Goal: Task Accomplishment & Management: Use online tool/utility

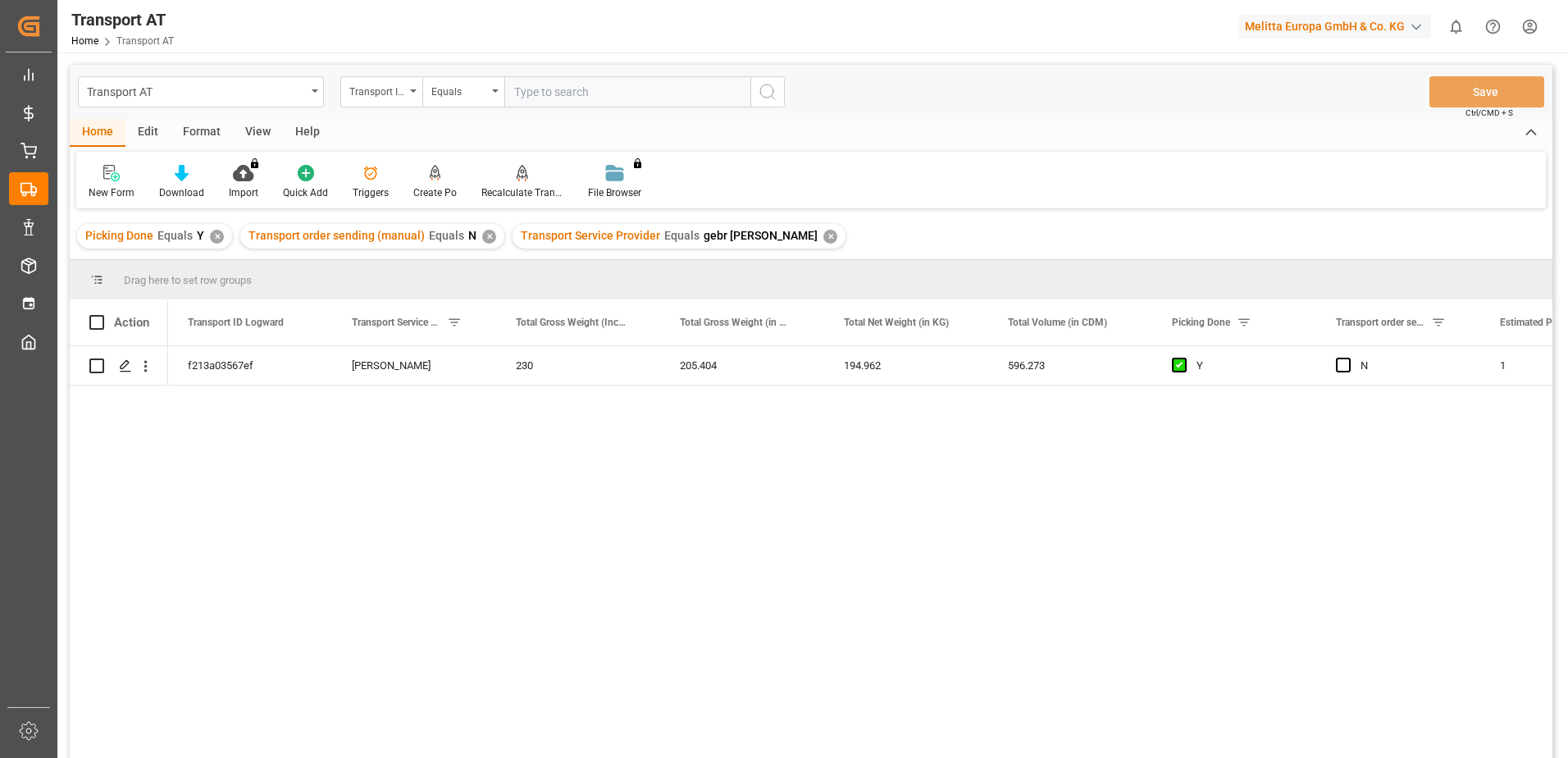
click at [245, 131] on div "View" at bounding box center [257, 133] width 50 height 28
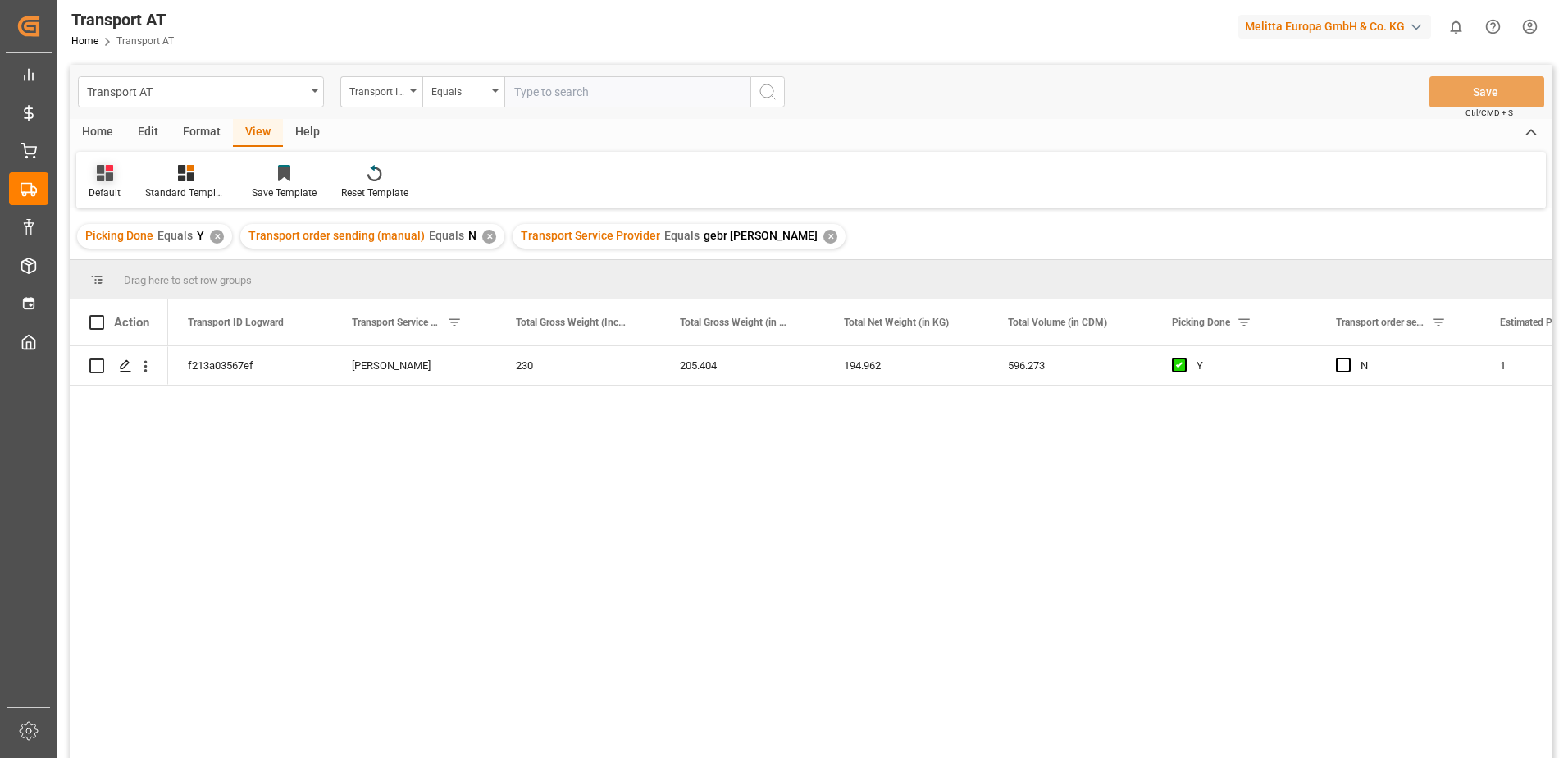
click at [101, 192] on div "Default" at bounding box center [105, 192] width 32 height 14
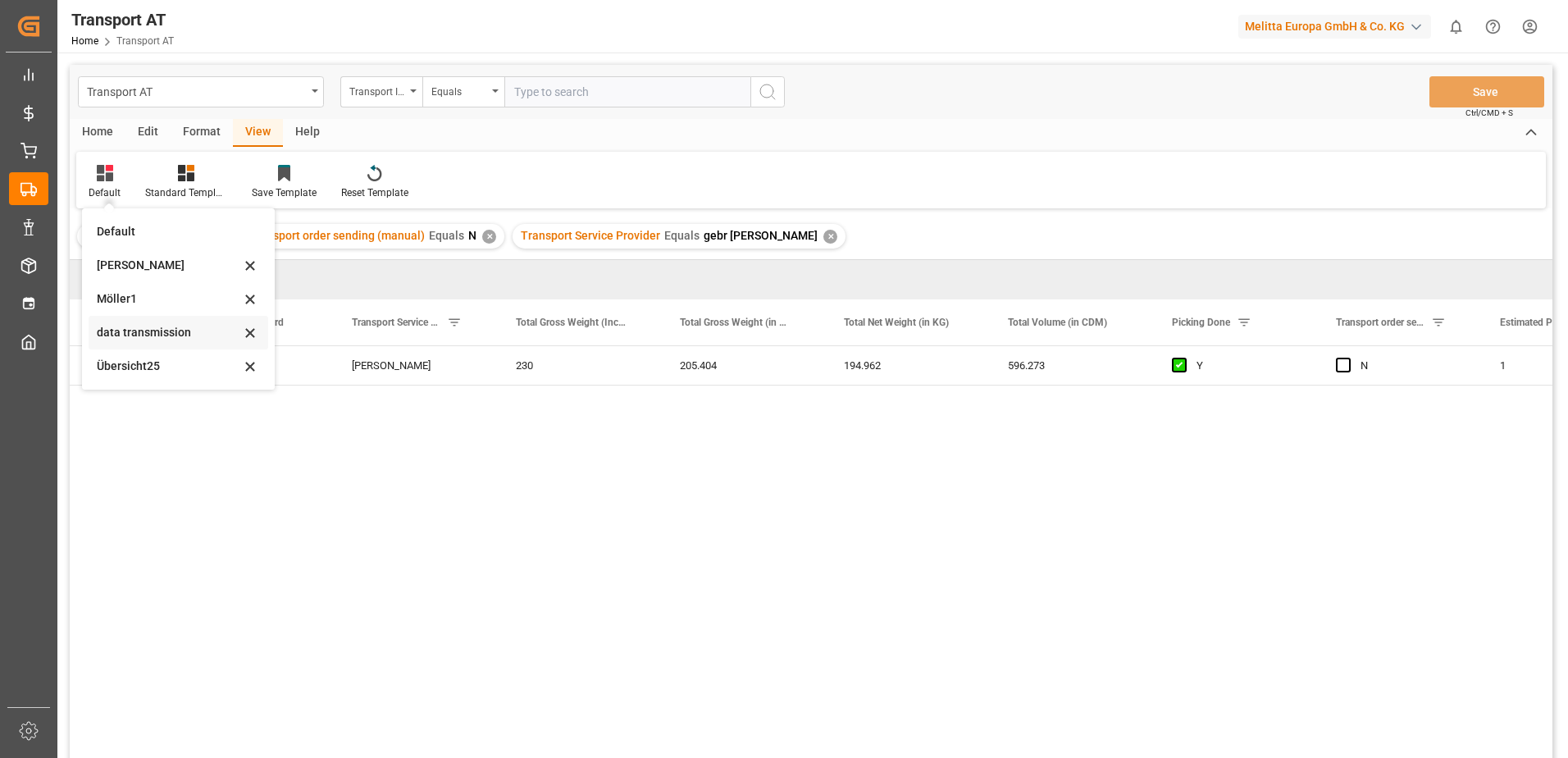
click at [133, 336] on div "data transmission" at bounding box center [169, 333] width 143 height 17
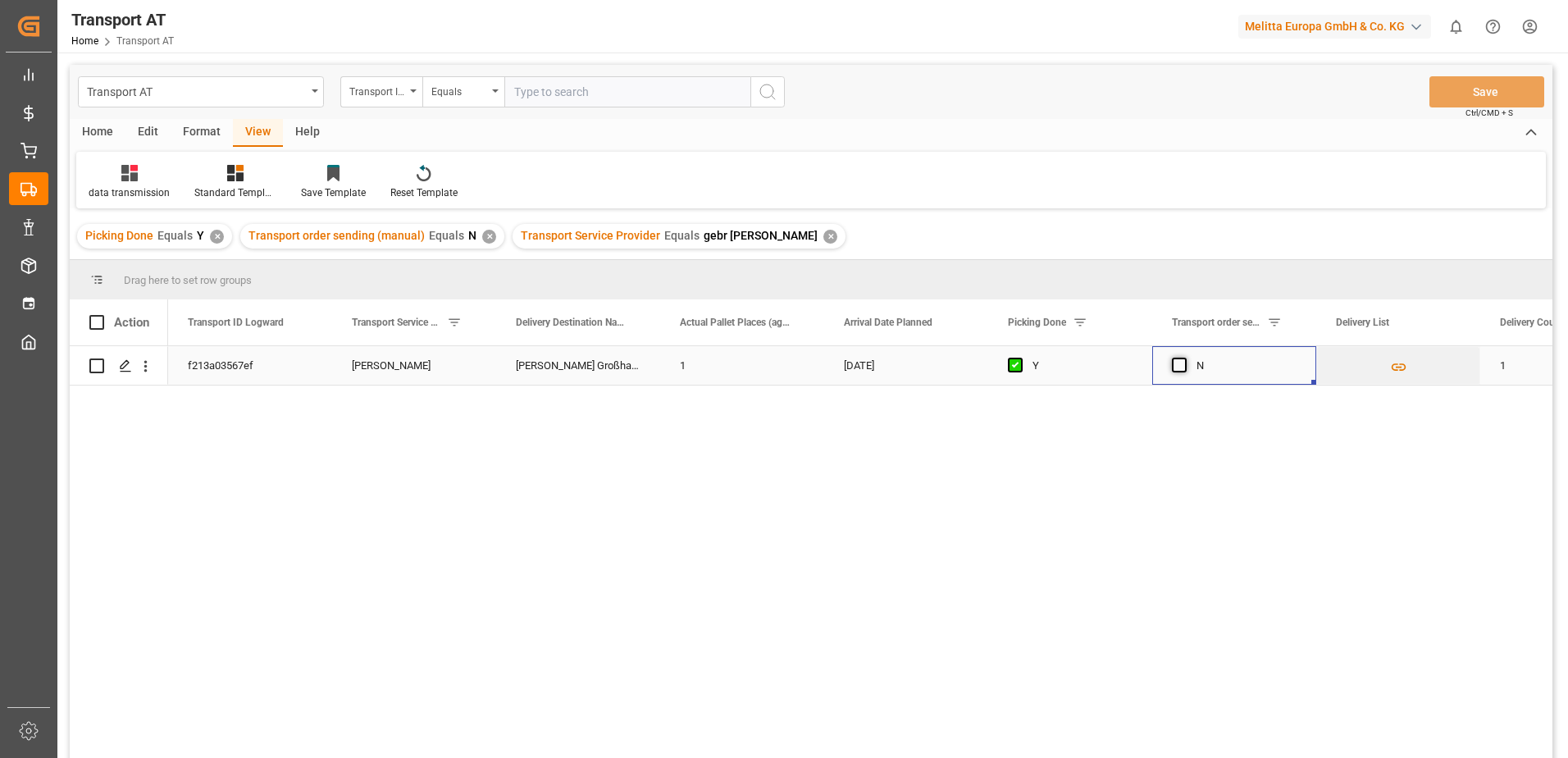
click at [1181, 367] on span "Press SPACE to select this row." at bounding box center [1179, 365] width 14 height 14
click at [1184, 358] on input "Press SPACE to select this row." at bounding box center [1184, 358] width 0 height 0
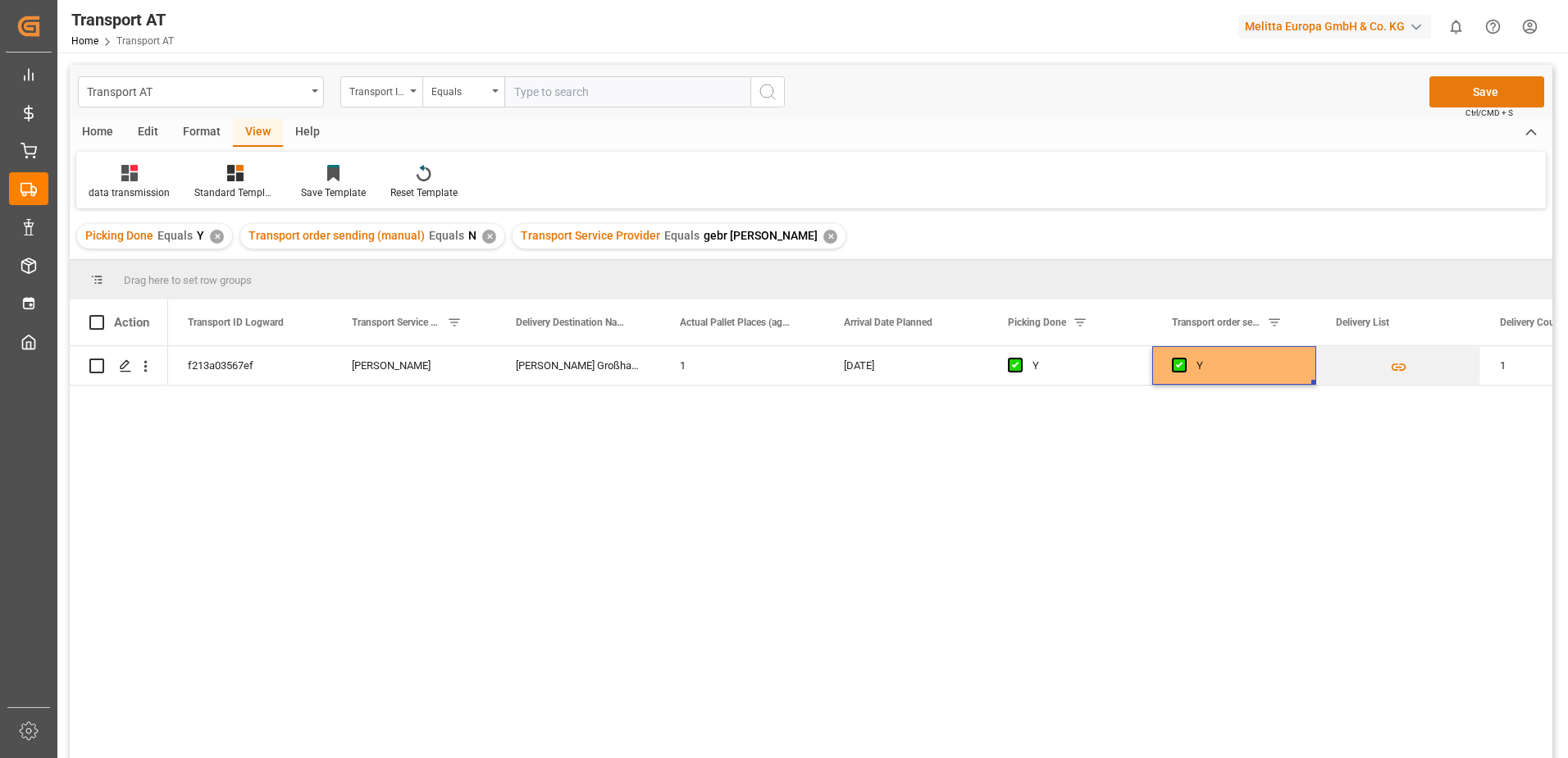
click at [1468, 90] on button "Save" at bounding box center [1487, 91] width 115 height 31
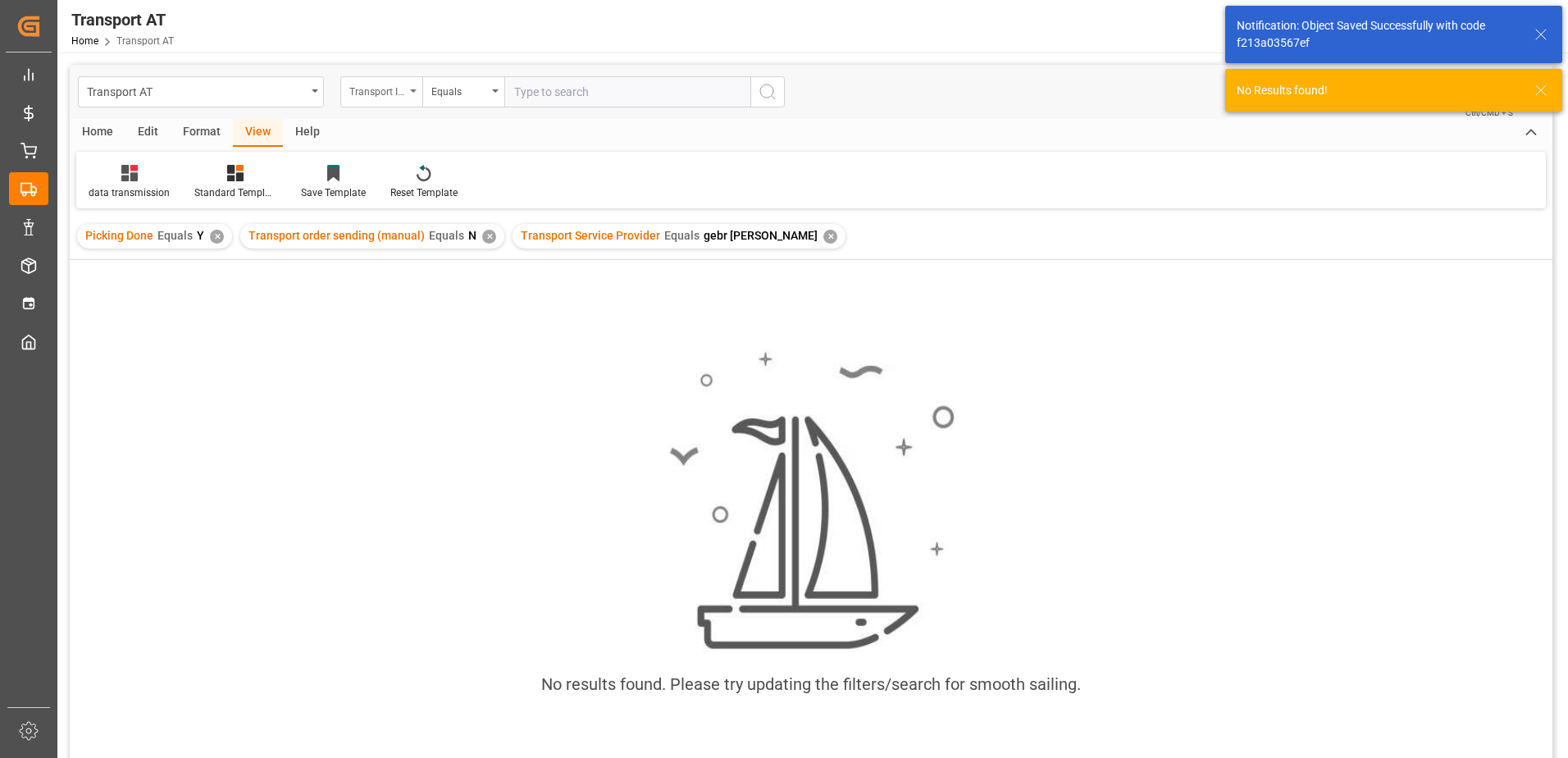
click at [404, 90] on div "Transport ID Logward" at bounding box center [377, 89] width 56 height 19
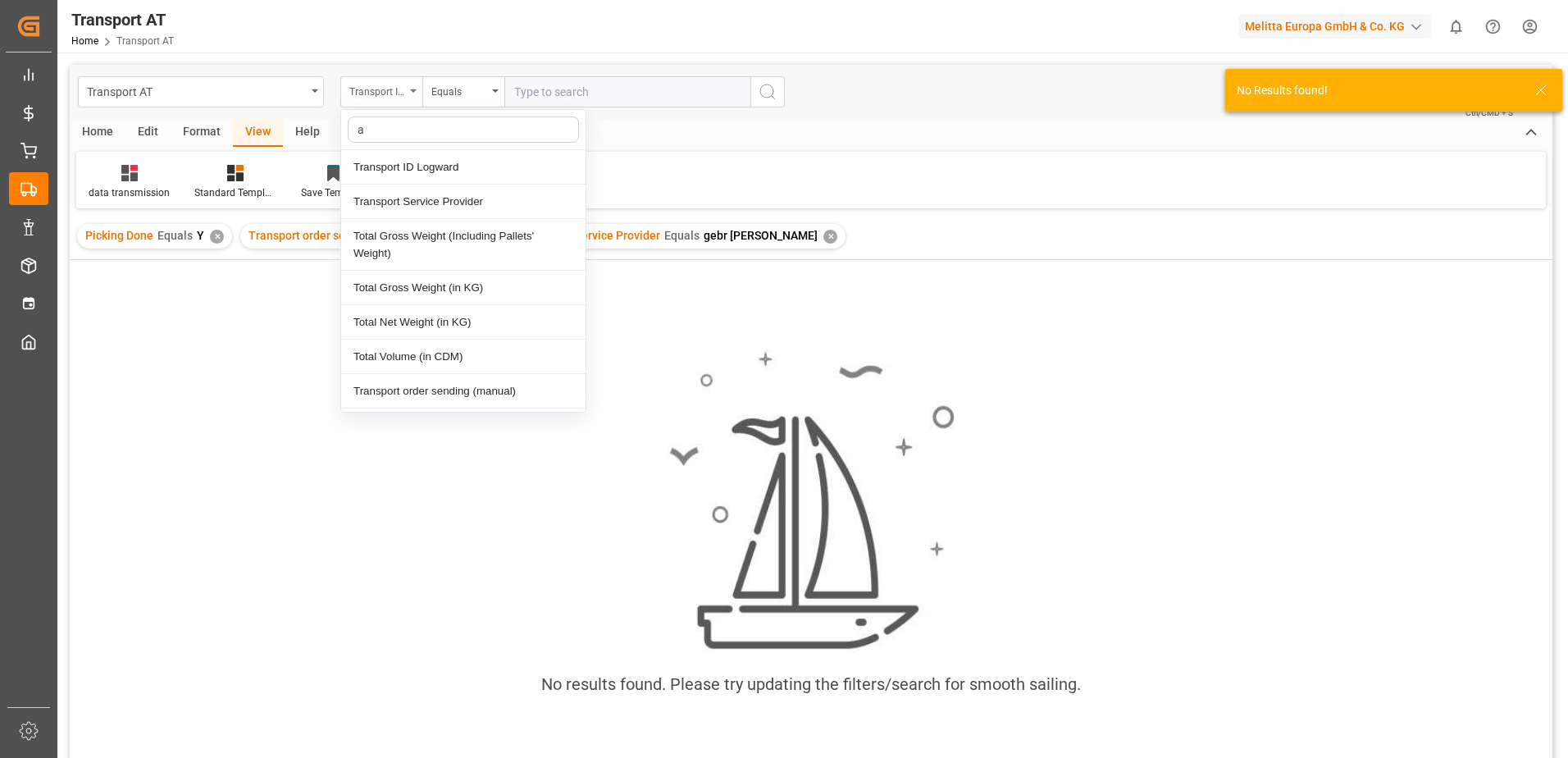
type input "ag"
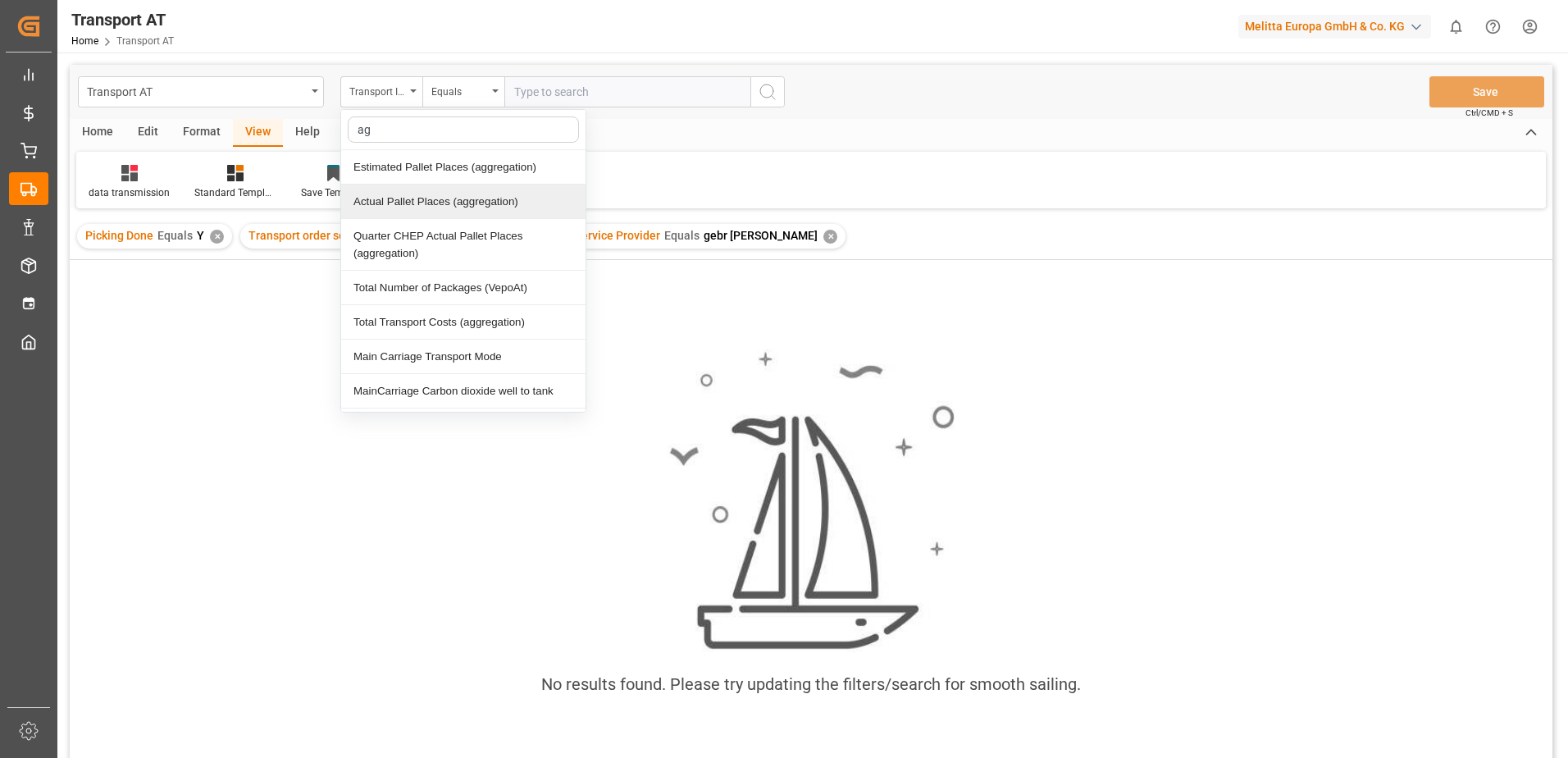
click at [415, 198] on div "Actual Pallet Places (aggregation)" at bounding box center [463, 202] width 245 height 35
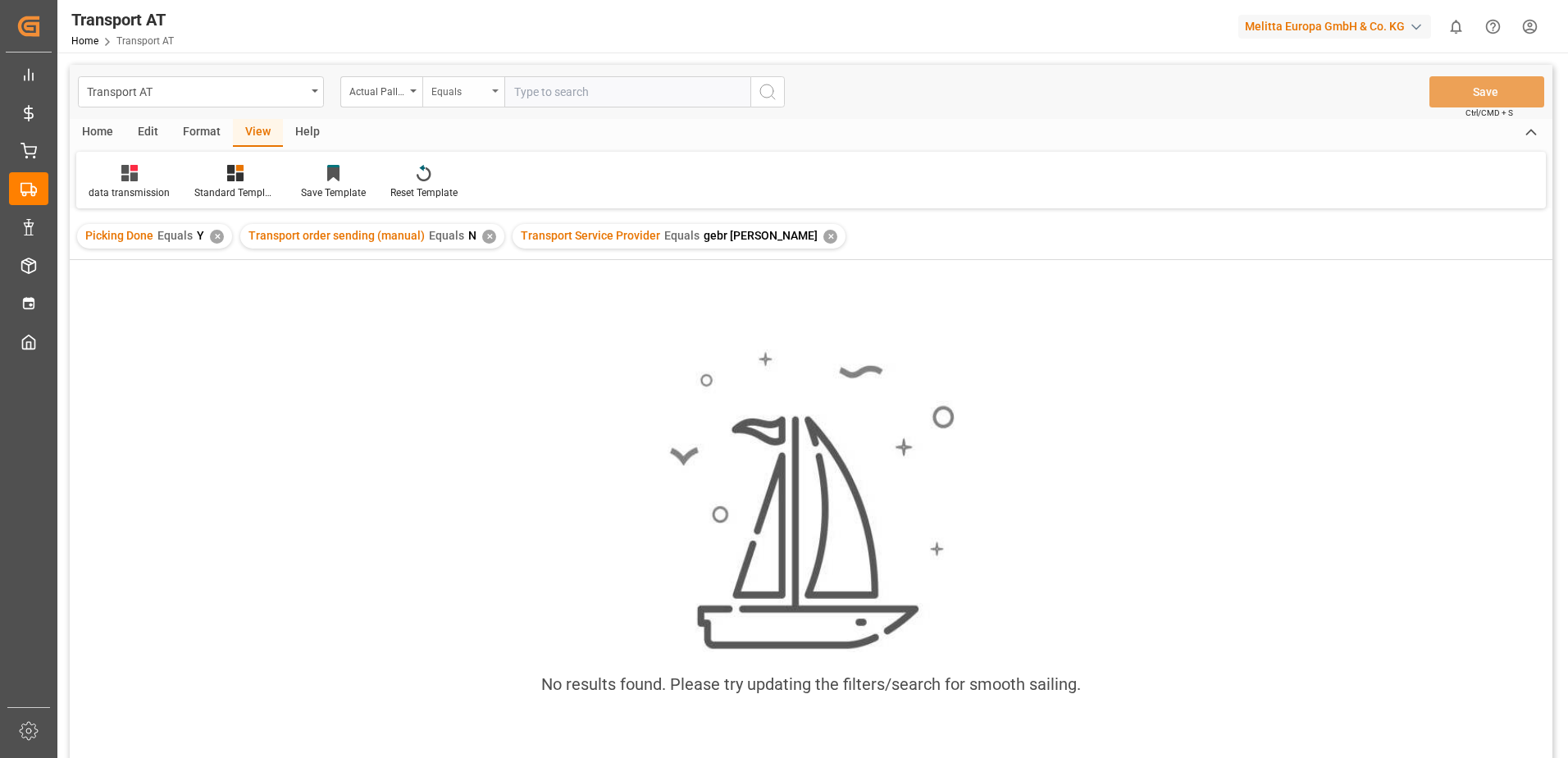
click at [495, 95] on div "Equals" at bounding box center [462, 91] width 82 height 31
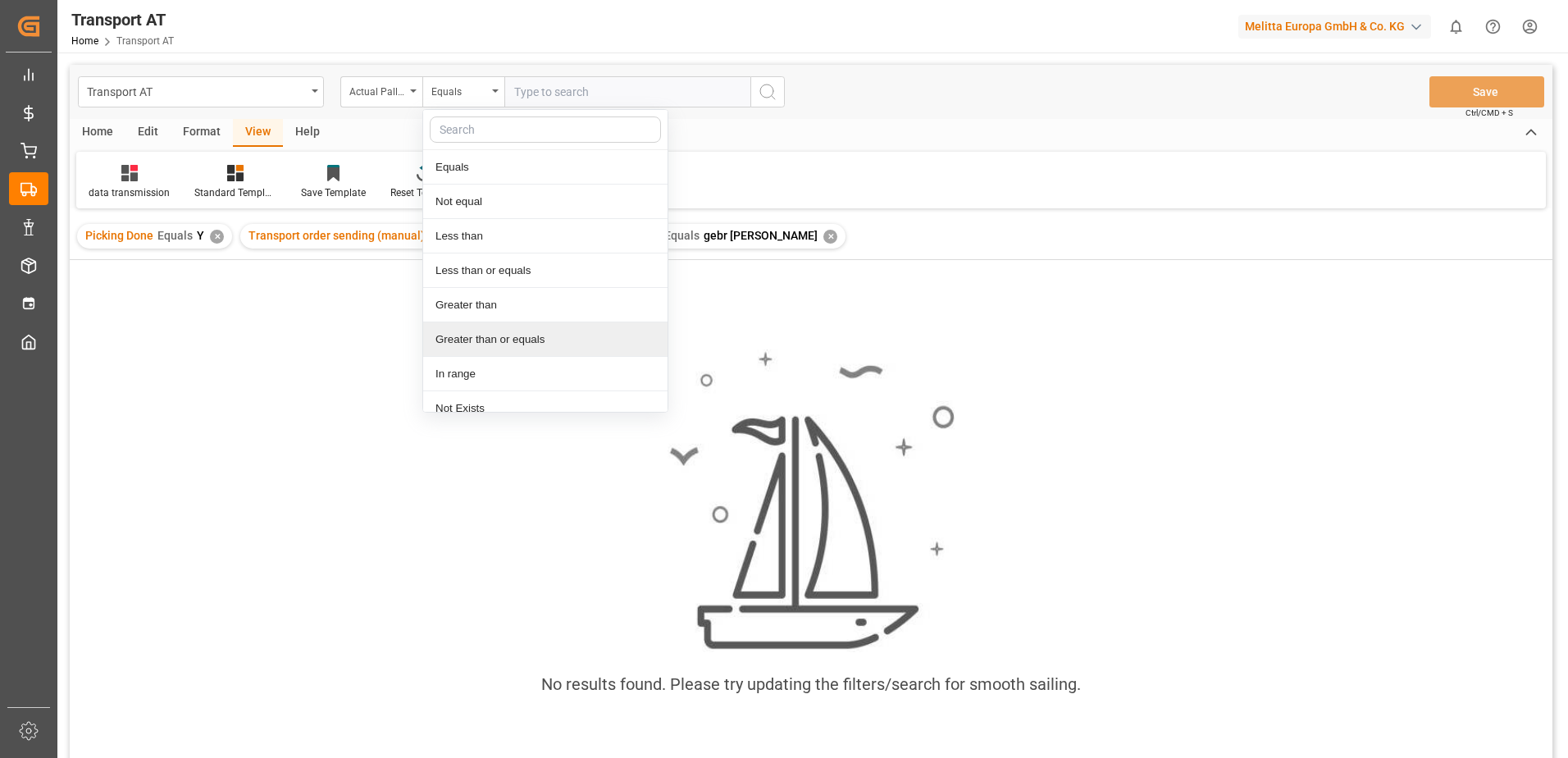
click at [514, 338] on div "Greater than or equals" at bounding box center [545, 339] width 245 height 35
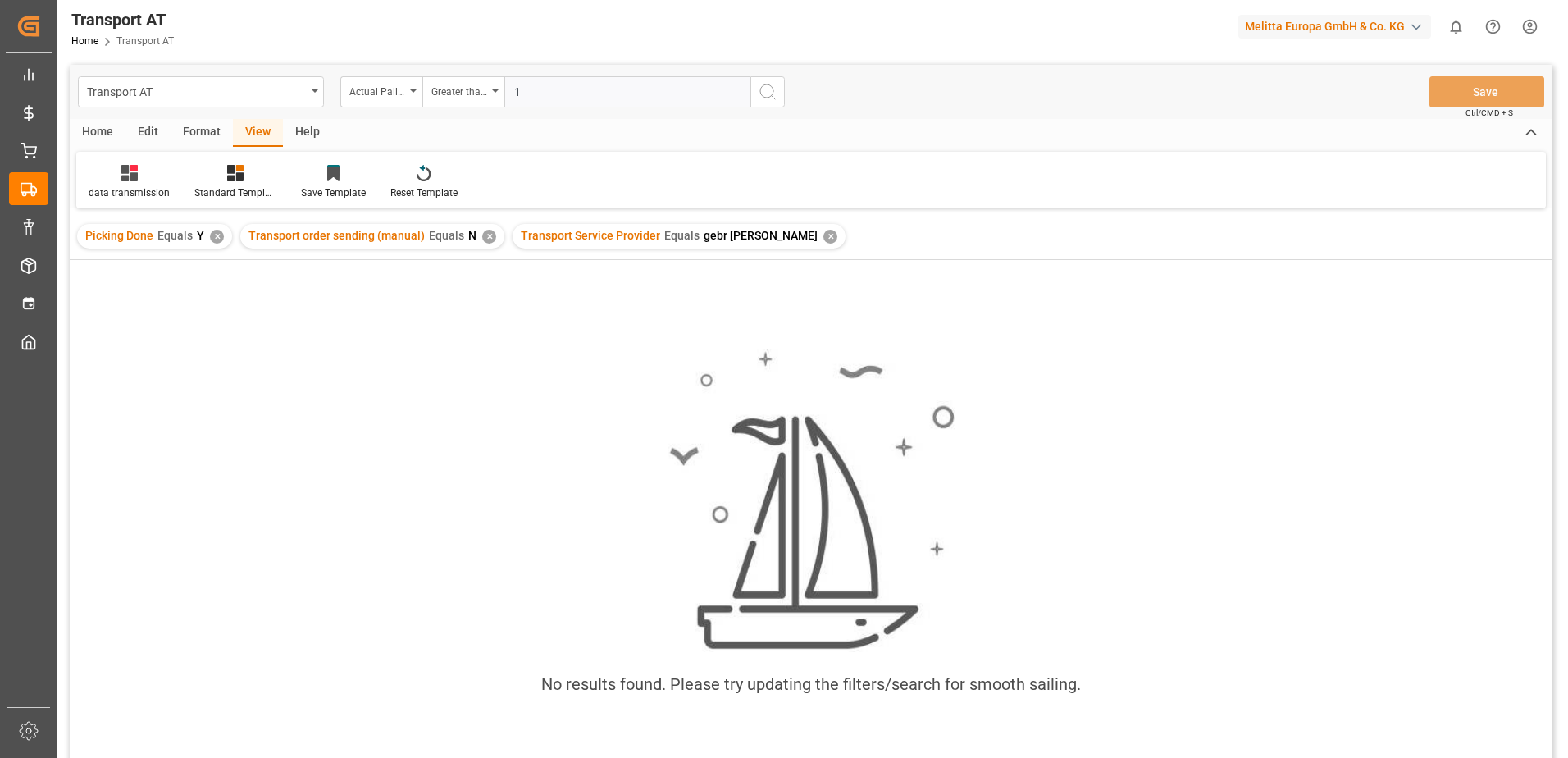
type input "1"
click at [765, 95] on icon "search button" at bounding box center [767, 91] width 19 height 19
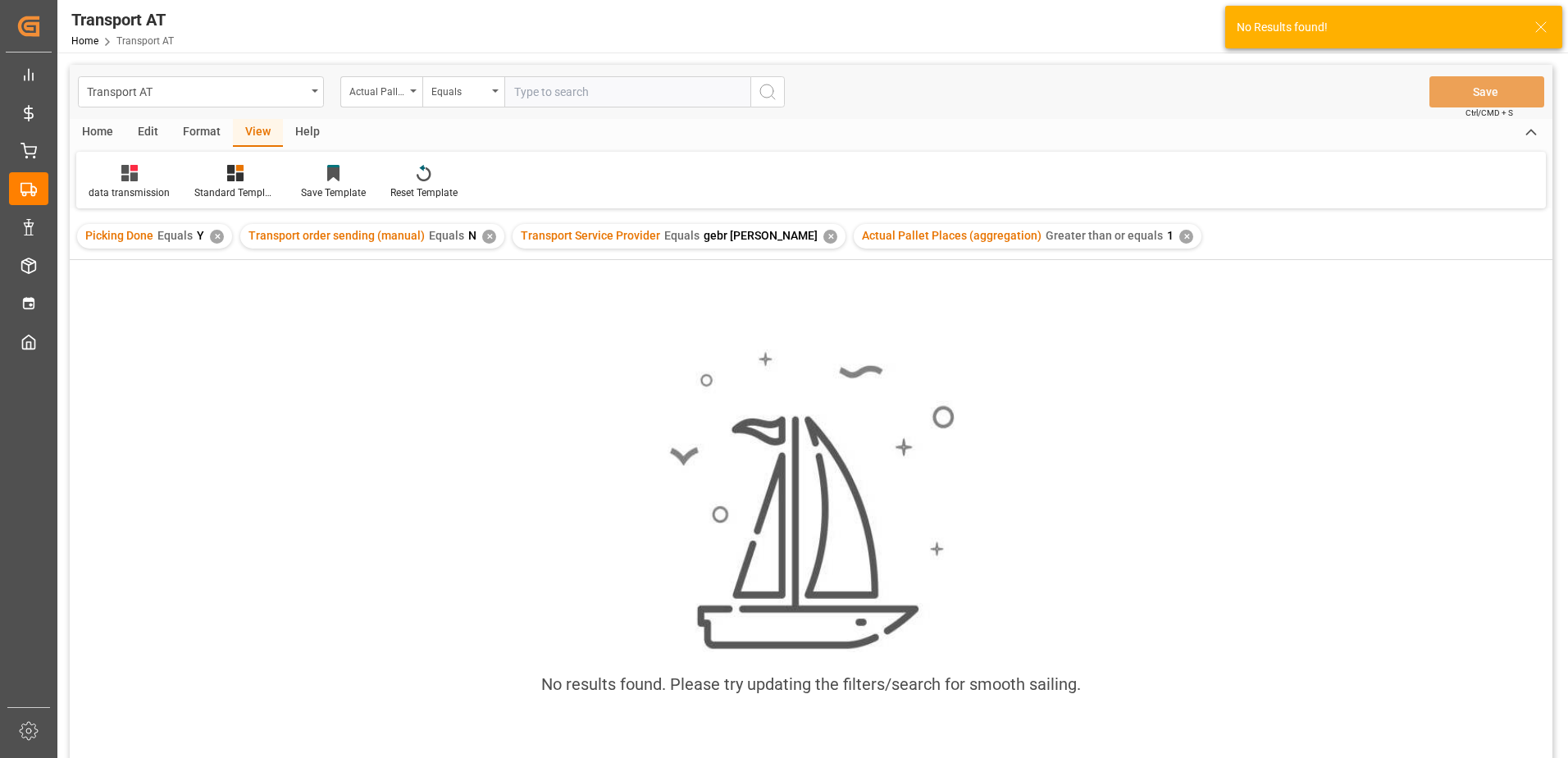
click at [824, 236] on div "✕" at bounding box center [830, 236] width 14 height 14
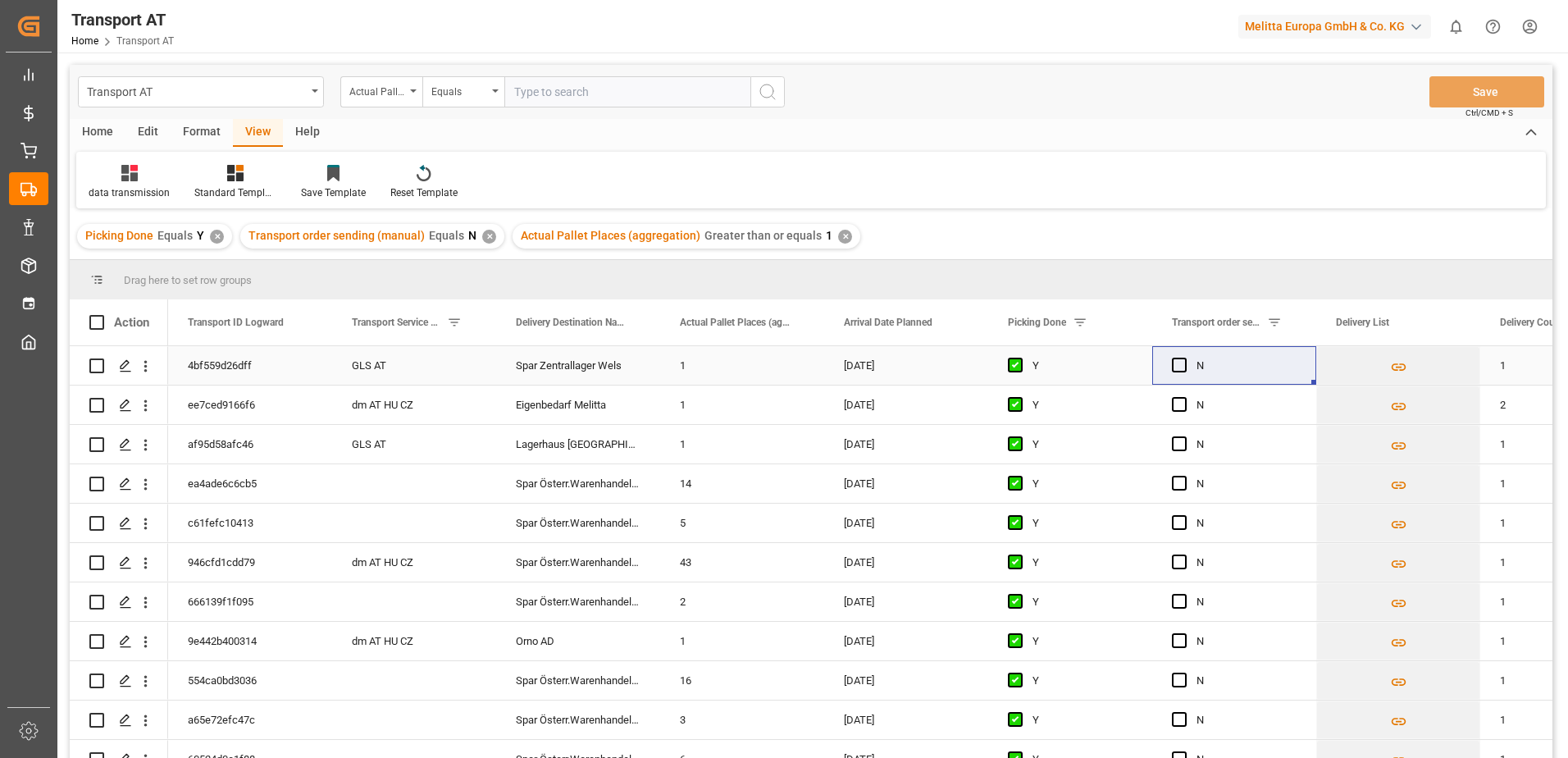
click at [419, 365] on div "GLS AT" at bounding box center [414, 365] width 164 height 39
click at [468, 373] on button "GLS AT" at bounding box center [414, 375] width 138 height 31
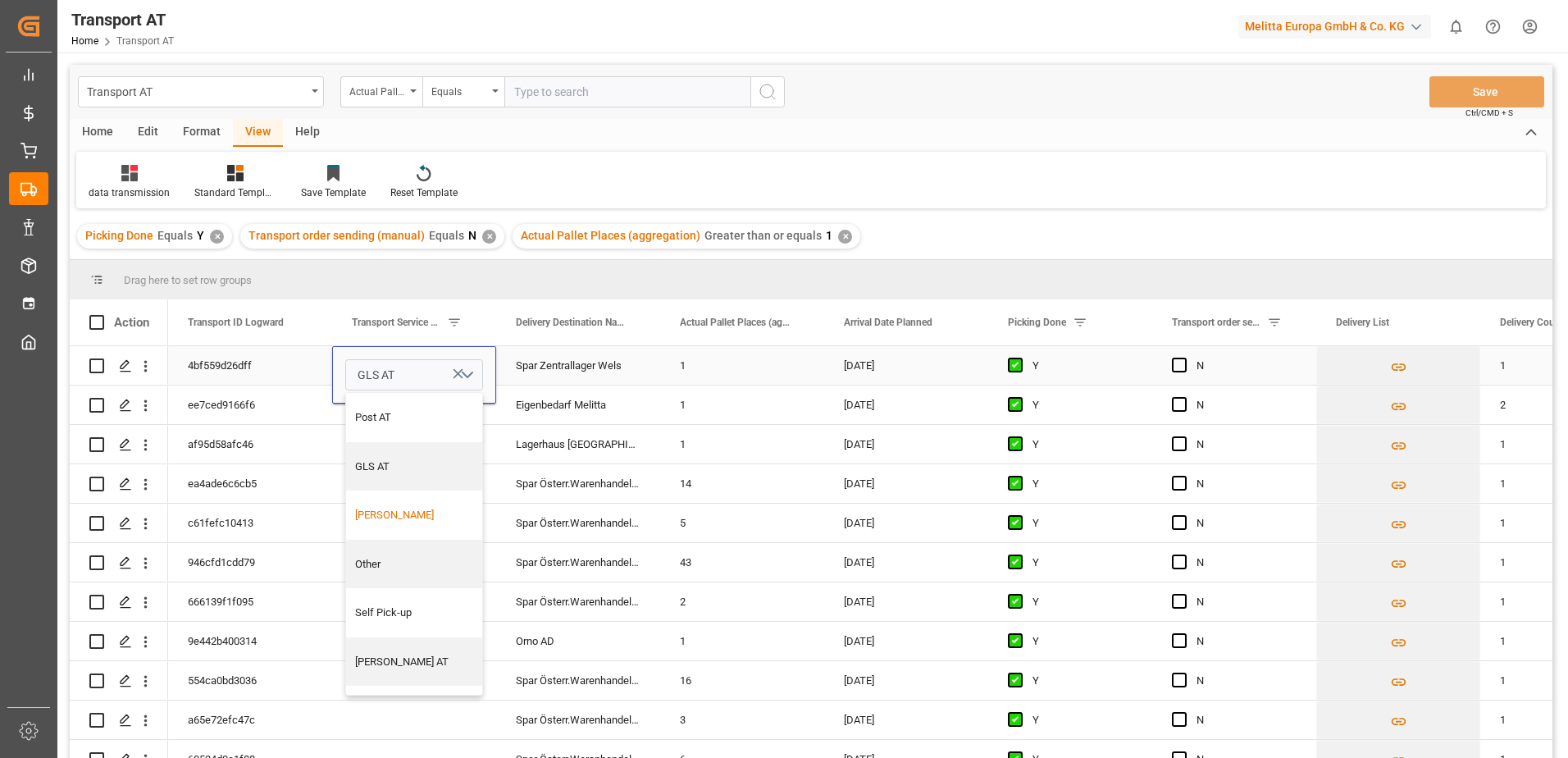
click at [387, 510] on div "[PERSON_NAME]" at bounding box center [414, 515] width 119 height 16
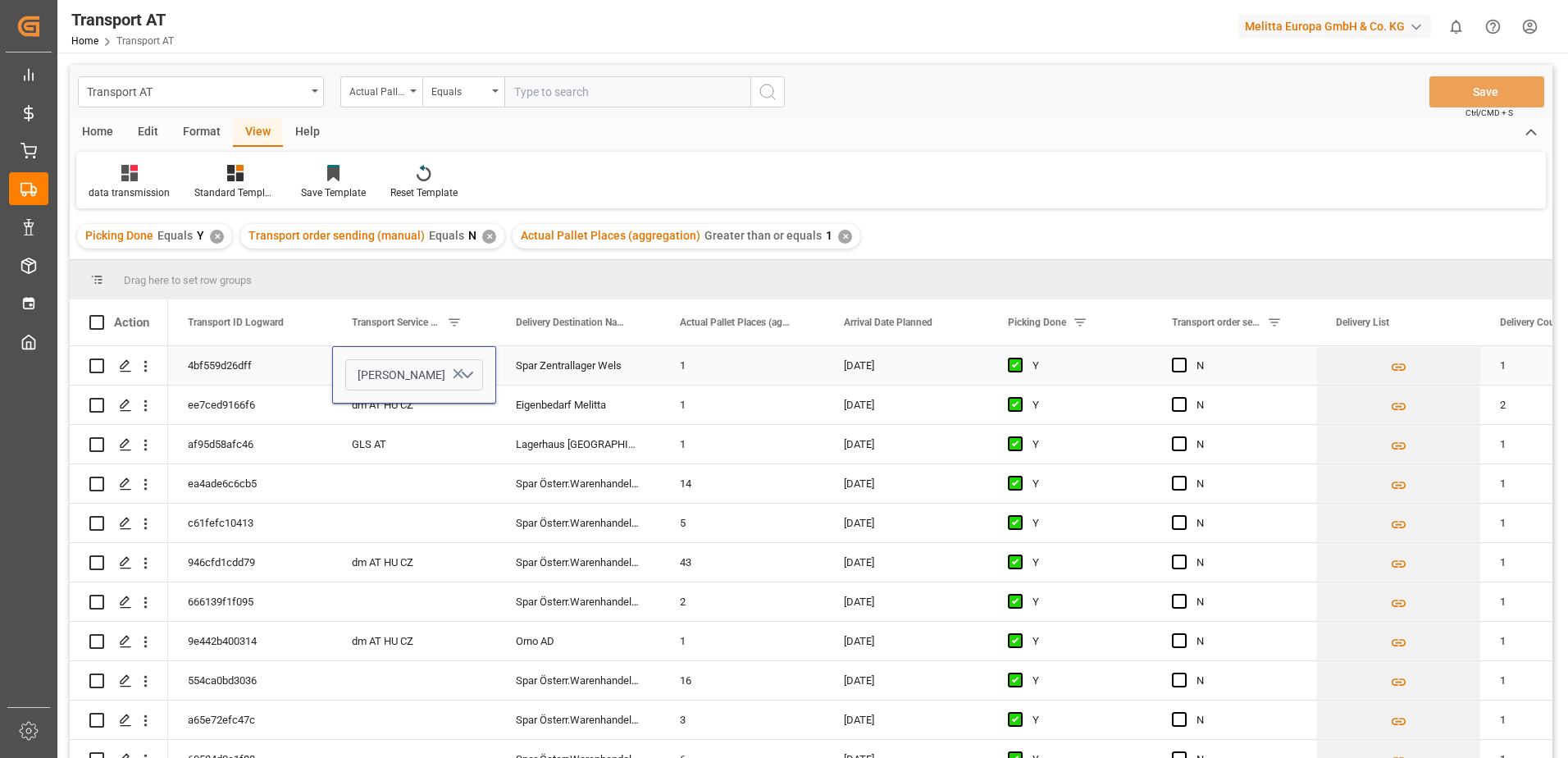
click at [528, 360] on div "Spar Zentrallager Wels" at bounding box center [578, 365] width 164 height 39
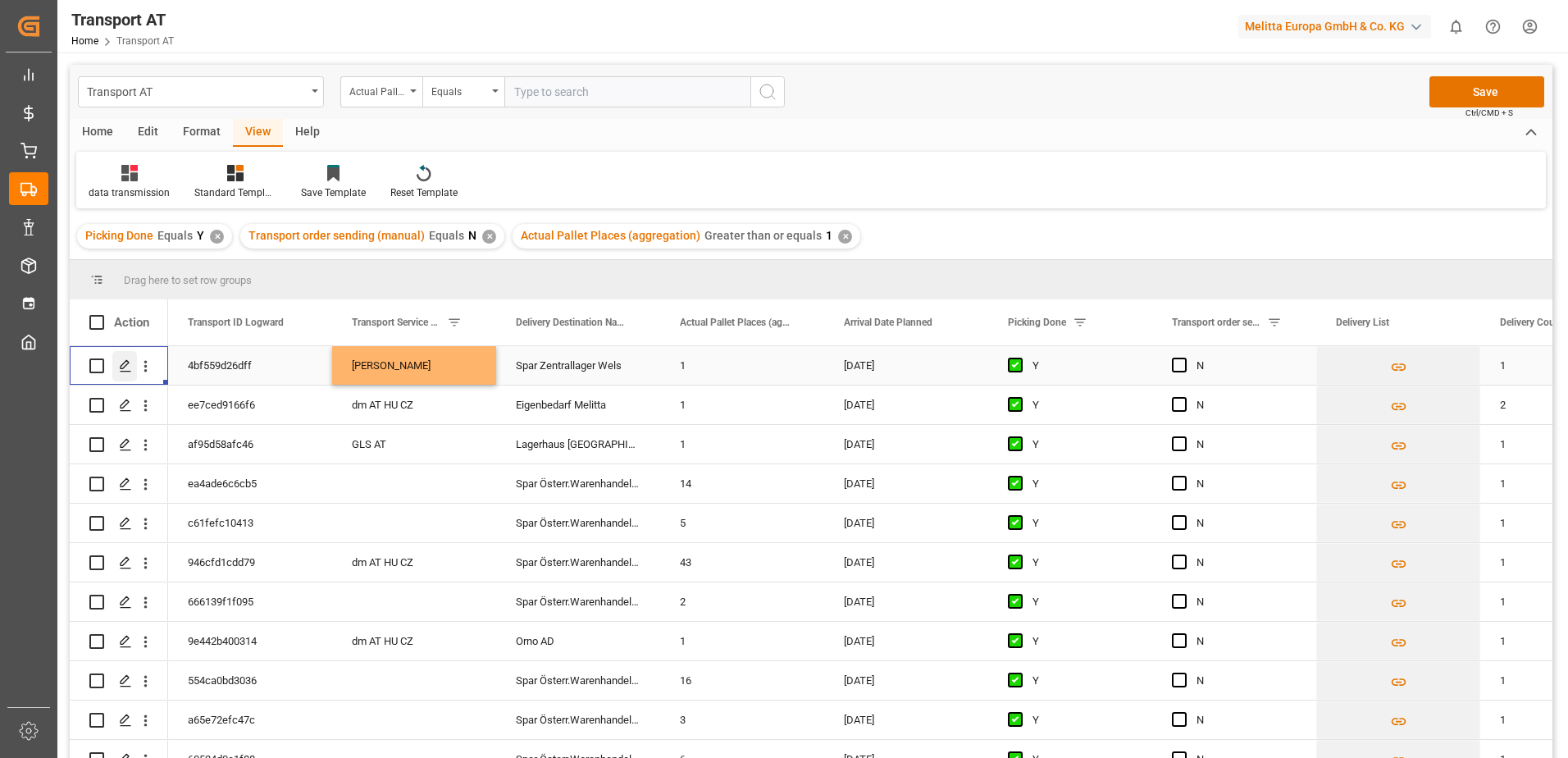
click at [127, 364] on icon "Press SPACE to select this row." at bounding box center [126, 366] width 14 height 14
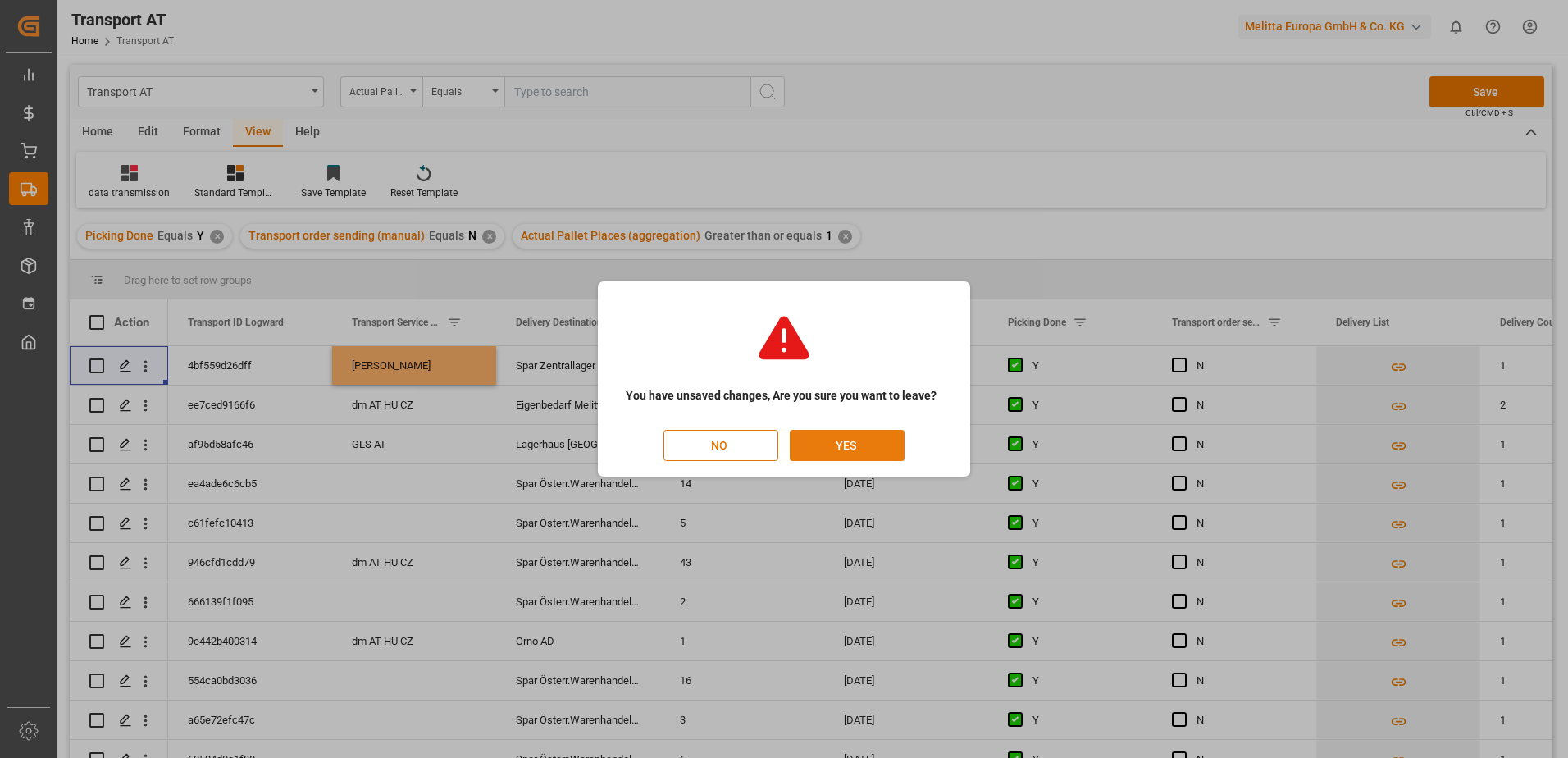
click at [809, 441] on button "YES" at bounding box center [847, 445] width 115 height 31
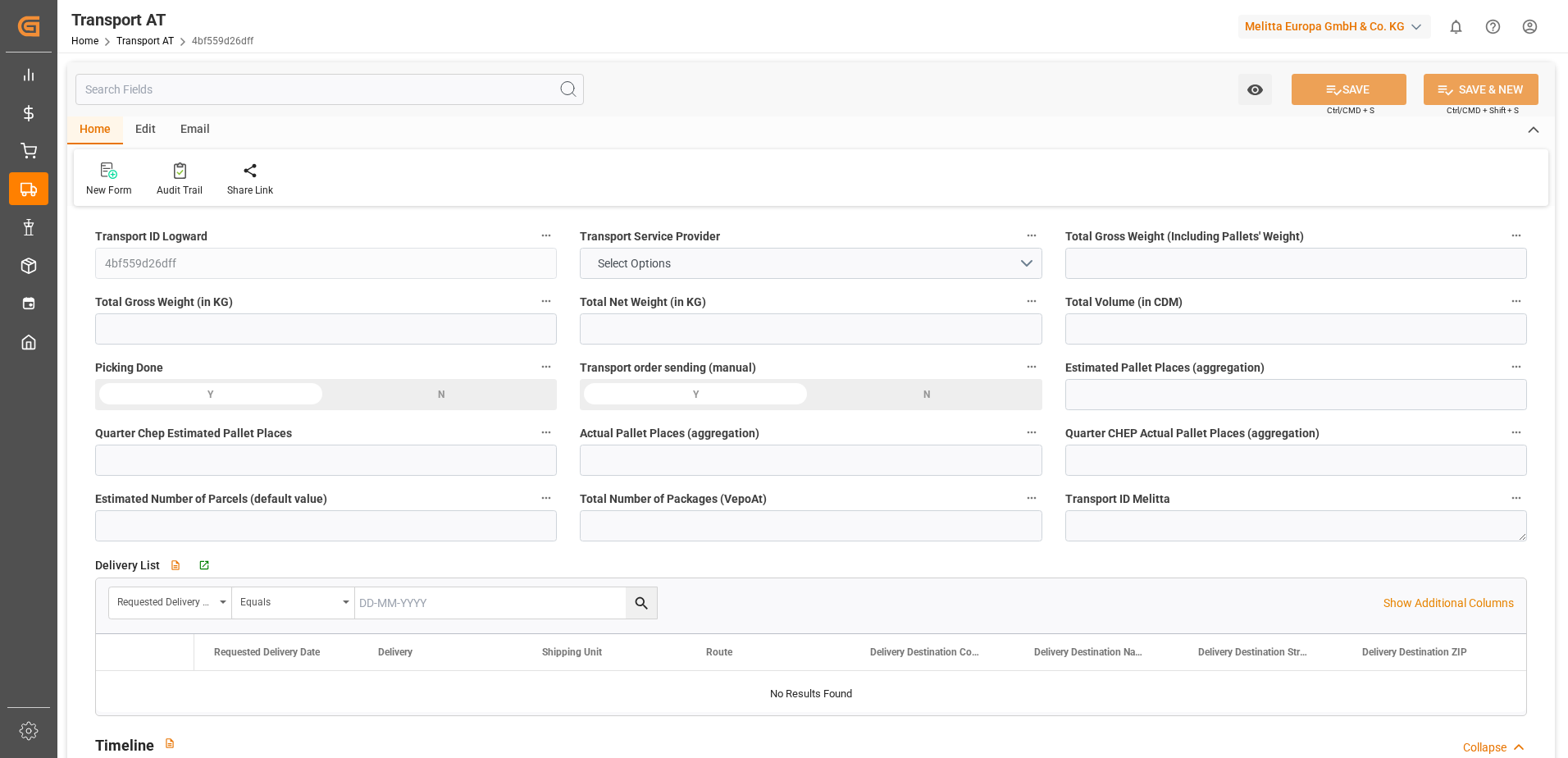
type input "68.552"
type input "20.919"
type input "9.576"
type input "470.28"
type input "1"
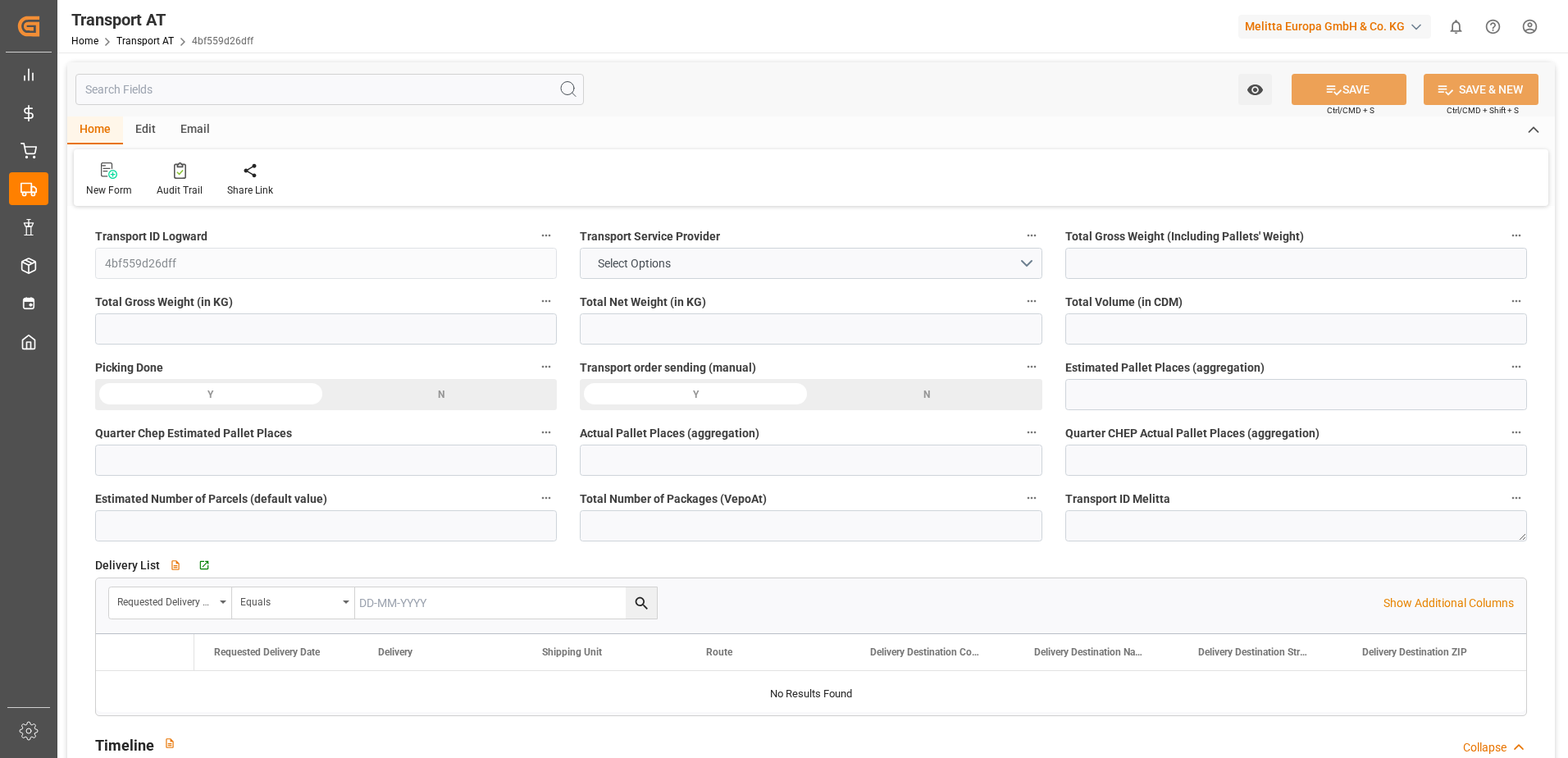
type input "0"
type input "1"
type input "0"
type input "1"
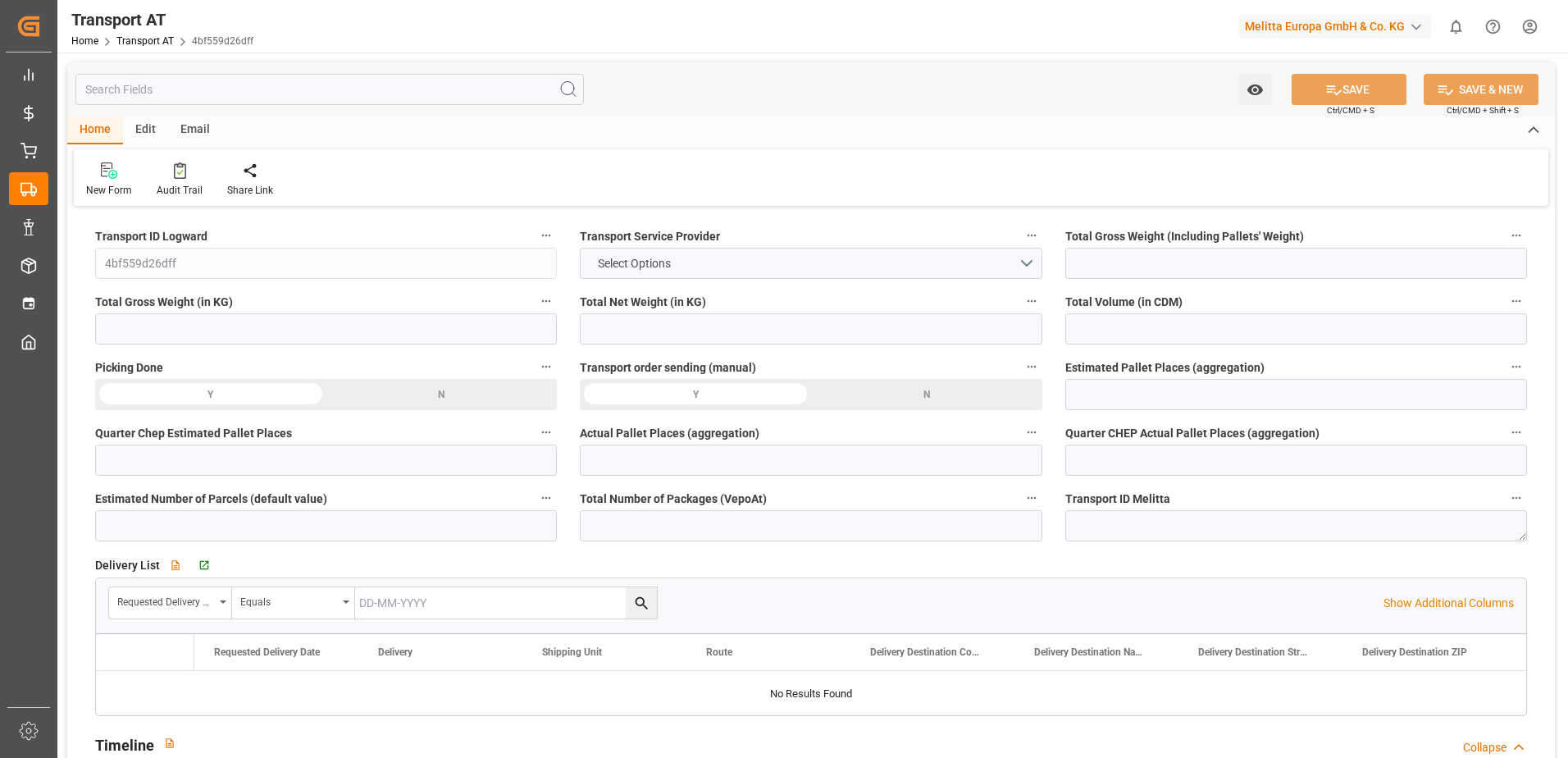
type input "46"
type input "2"
type input "1"
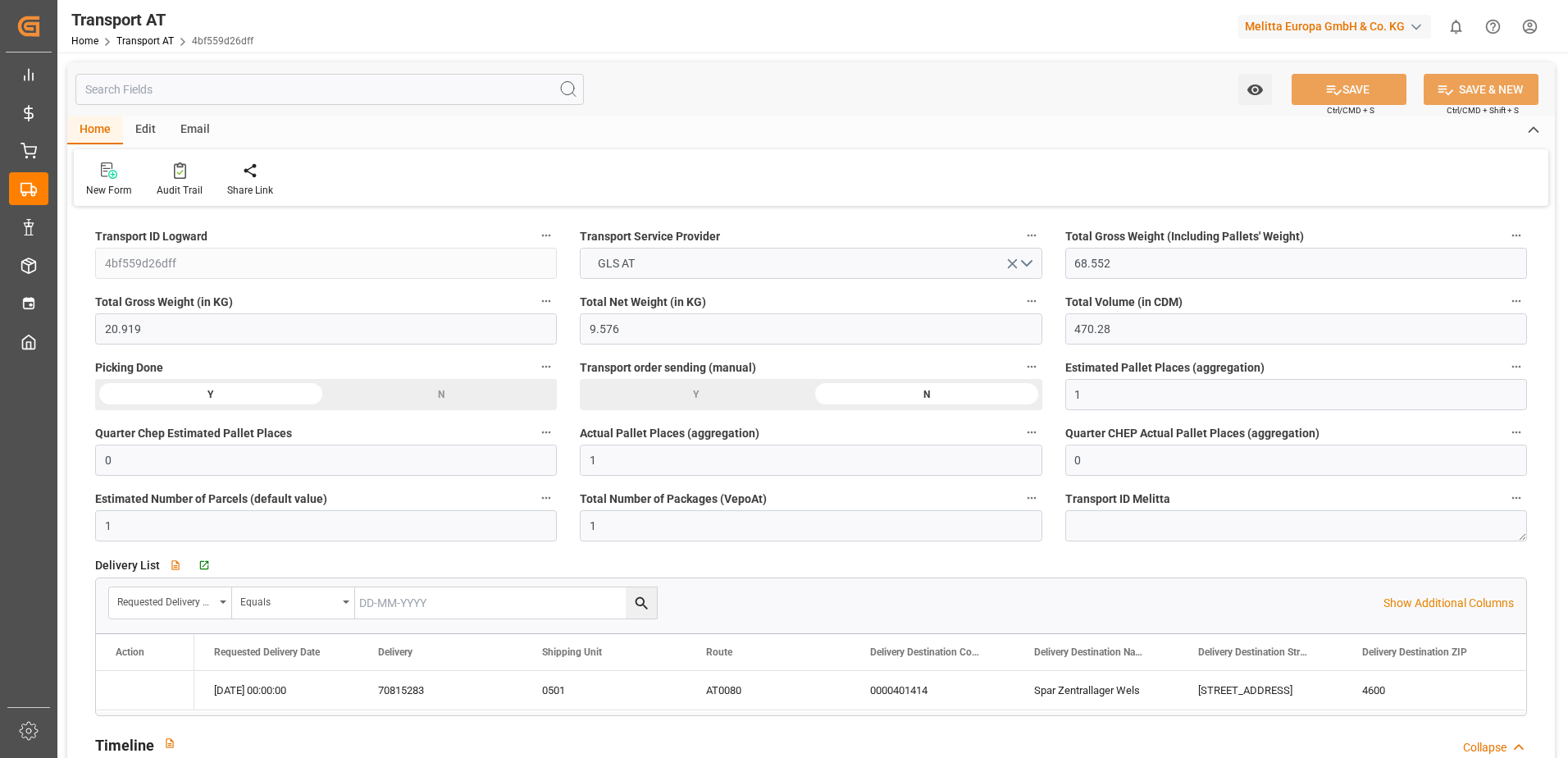
type input "[DATE] 13:31"
type input "[DATE]"
click at [1034, 259] on button "GLS AT" at bounding box center [810, 263] width 462 height 31
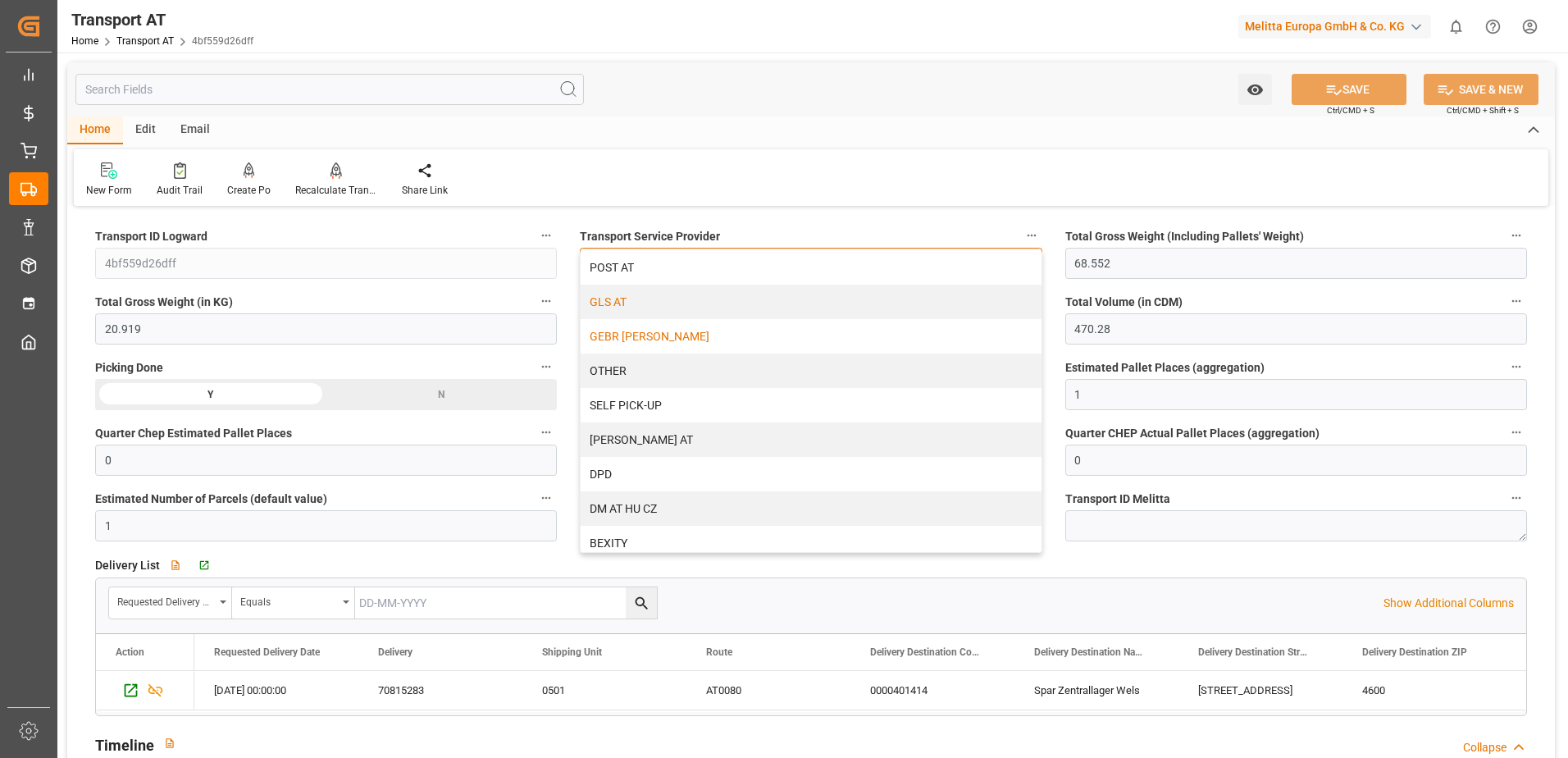
click at [656, 333] on div "GEBR [PERSON_NAME]" at bounding box center [810, 336] width 460 height 35
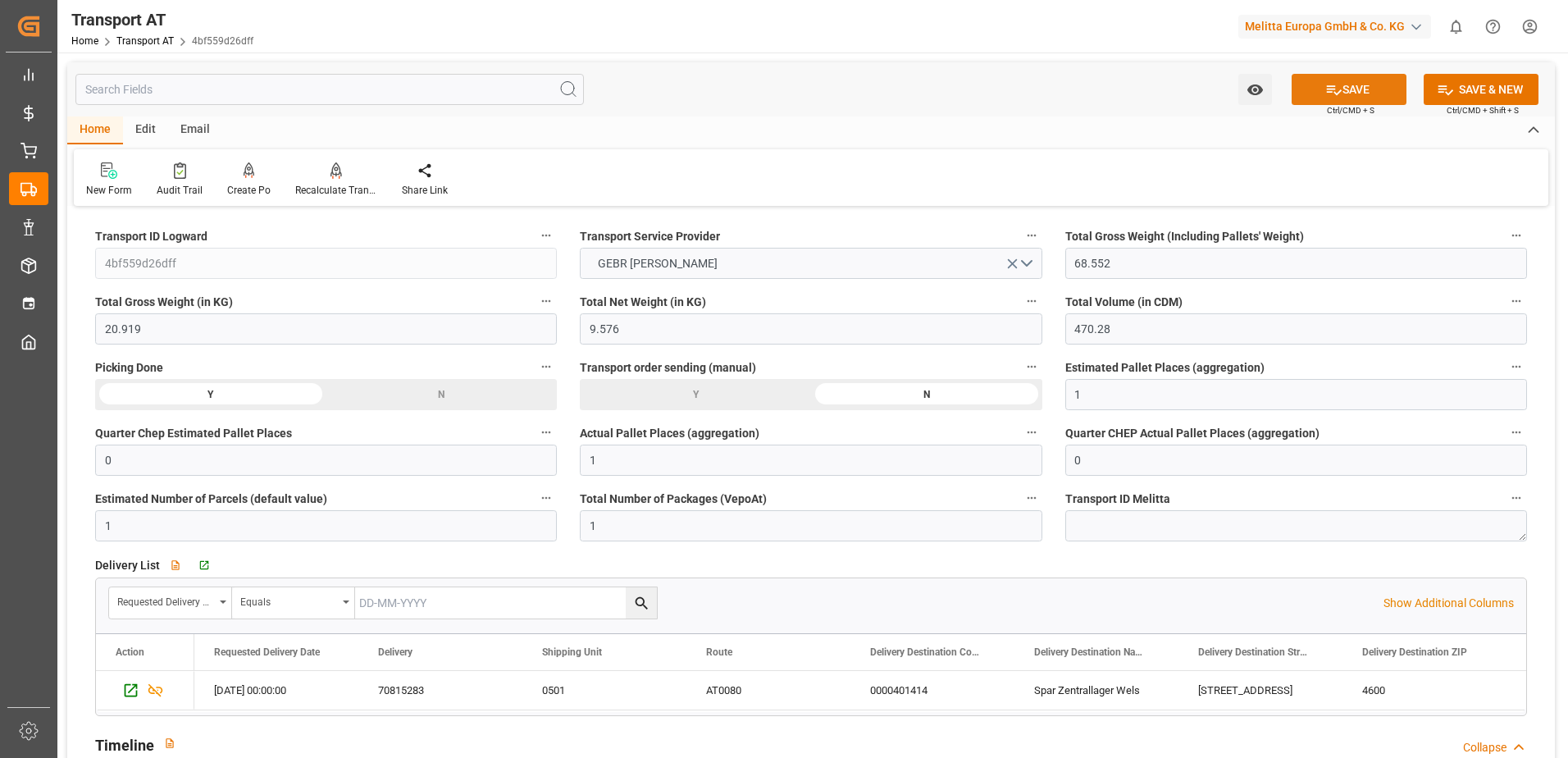
click at [1367, 88] on button "SAVE" at bounding box center [1349, 89] width 115 height 31
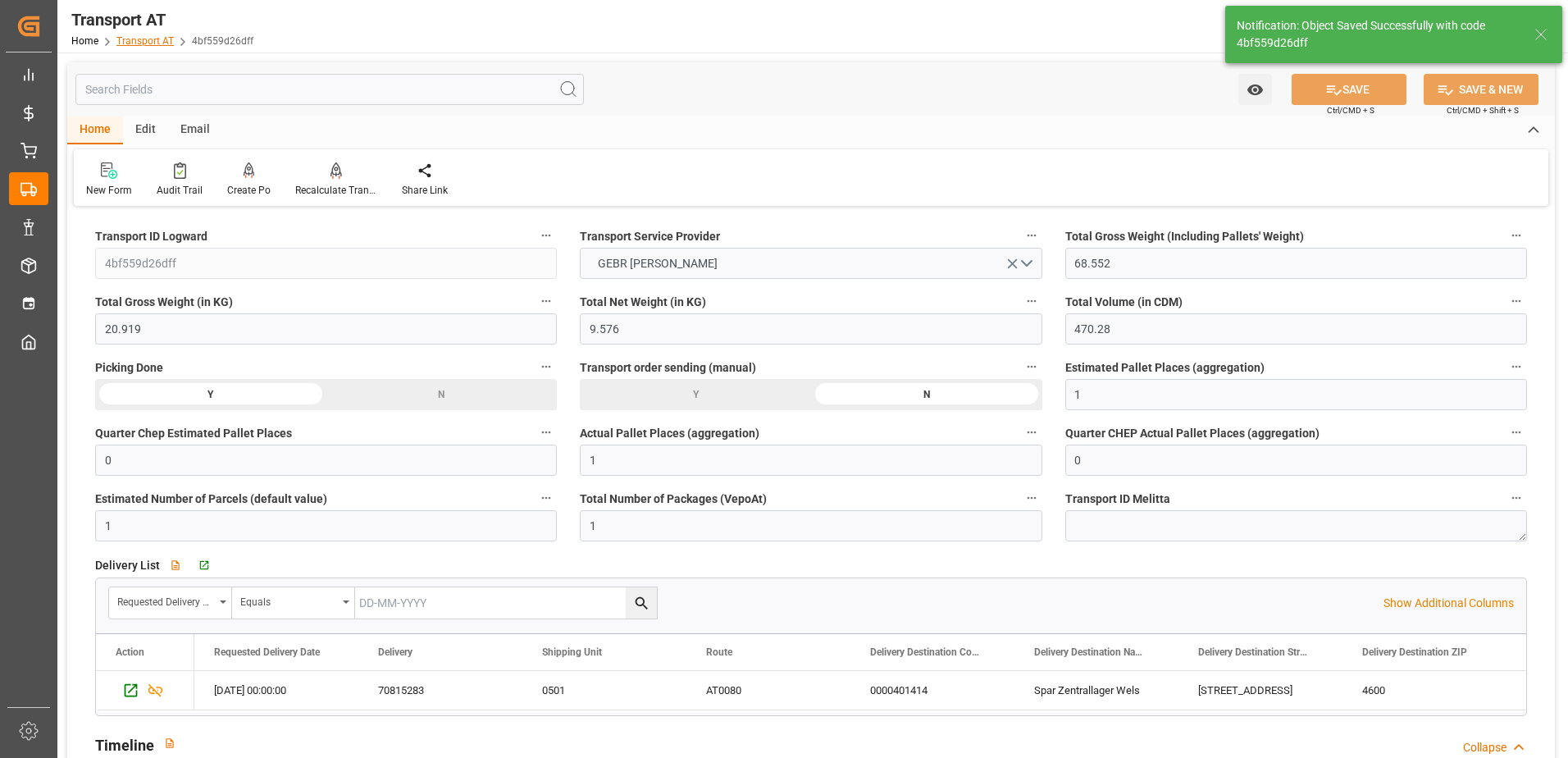
click at [162, 41] on link "Transport AT" at bounding box center [145, 41] width 57 height 12
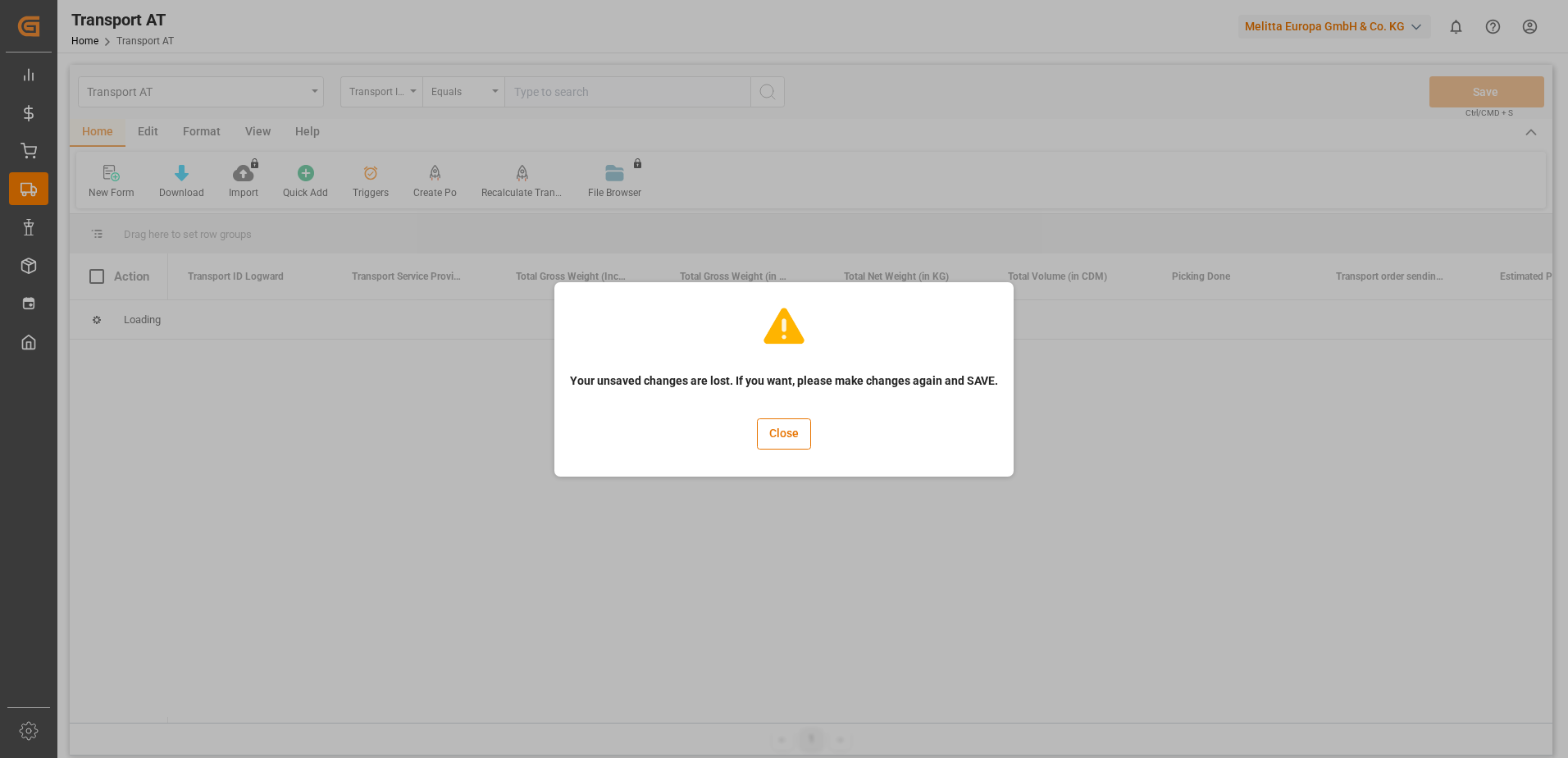
click at [757, 419] on button "Close" at bounding box center [784, 434] width 54 height 31
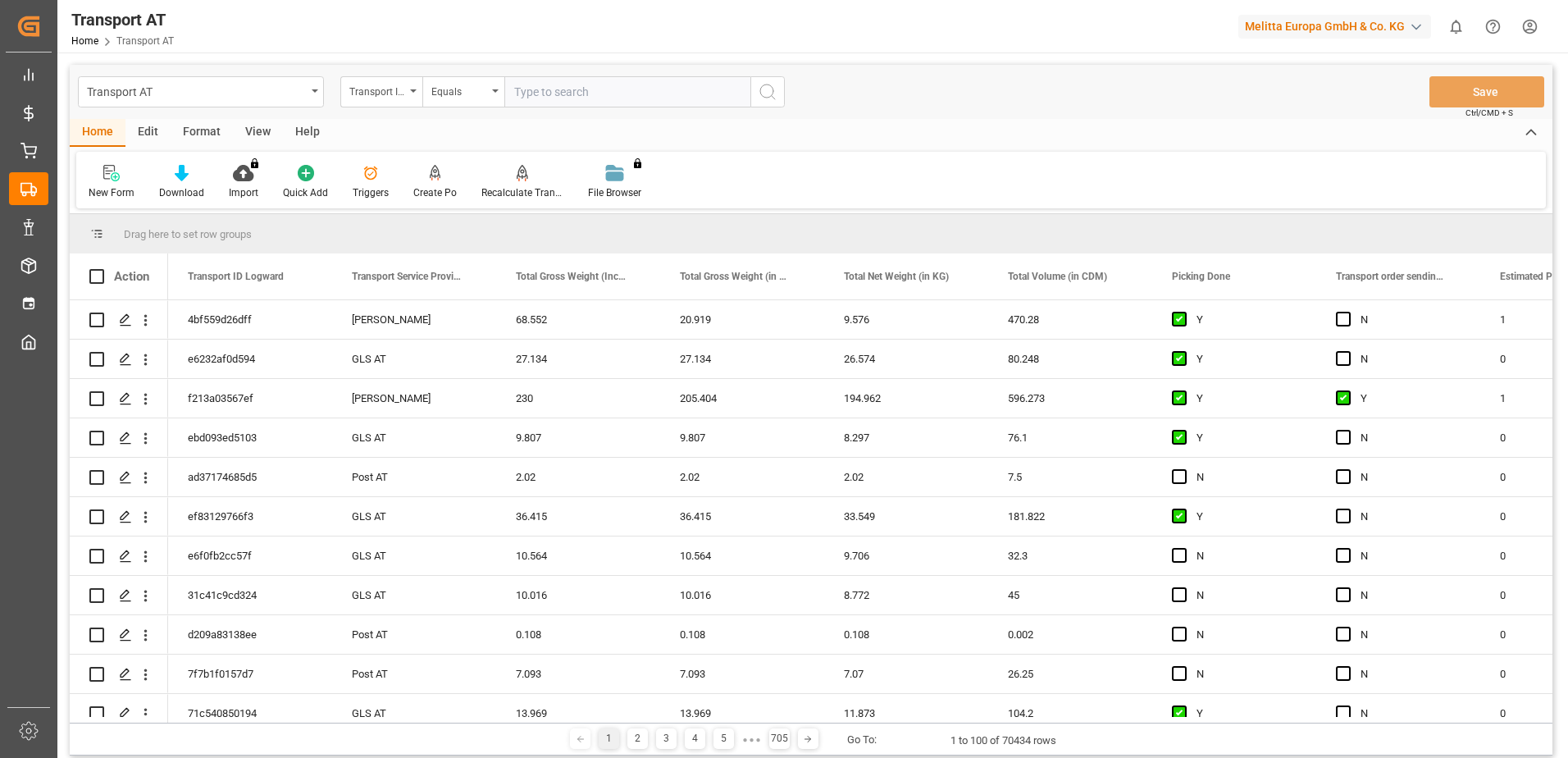
click at [268, 124] on div "View" at bounding box center [257, 133] width 50 height 28
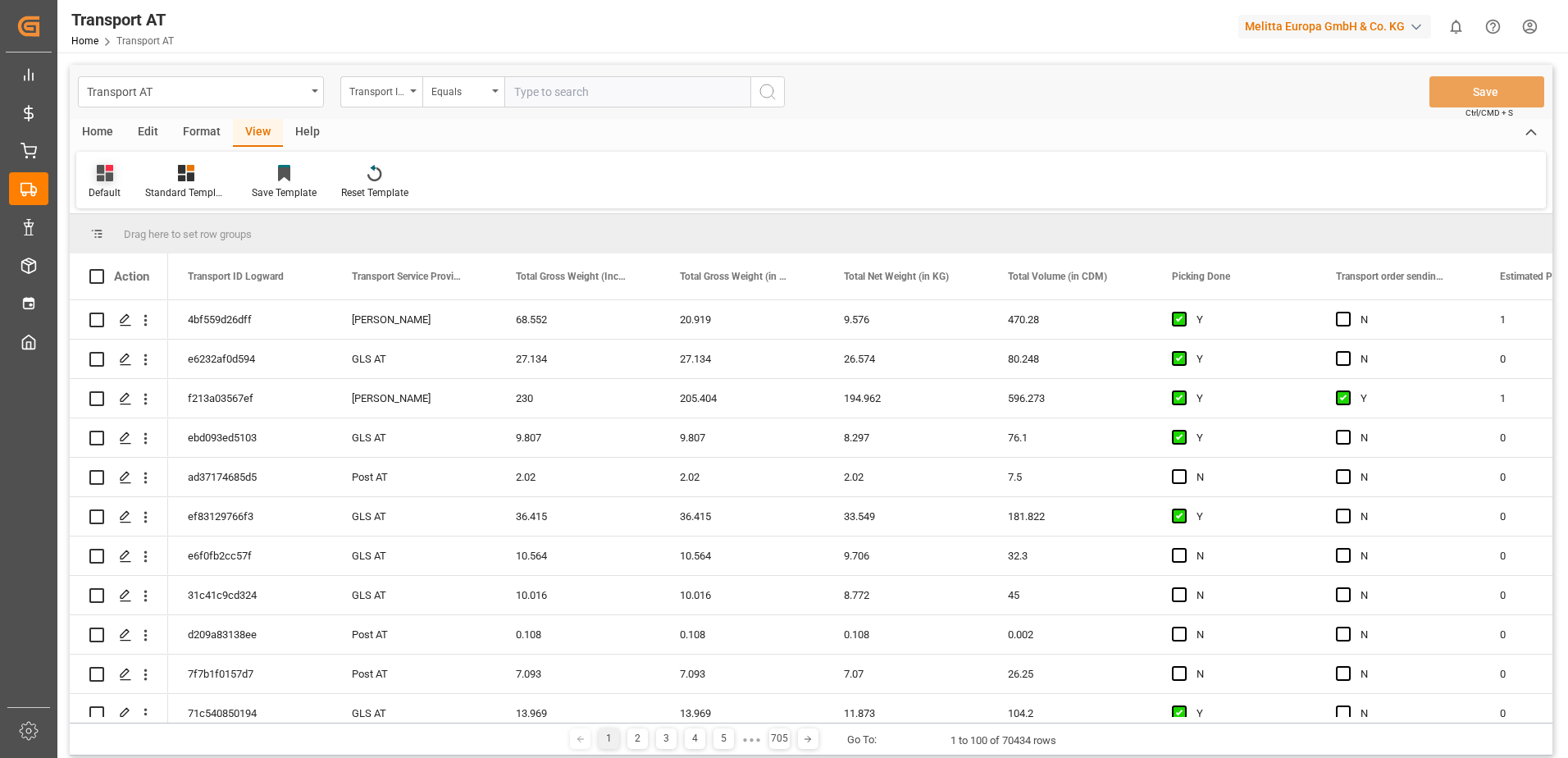
click at [95, 188] on div "Default" at bounding box center [105, 192] width 32 height 14
click at [113, 341] on div "data transmission" at bounding box center [169, 333] width 143 height 17
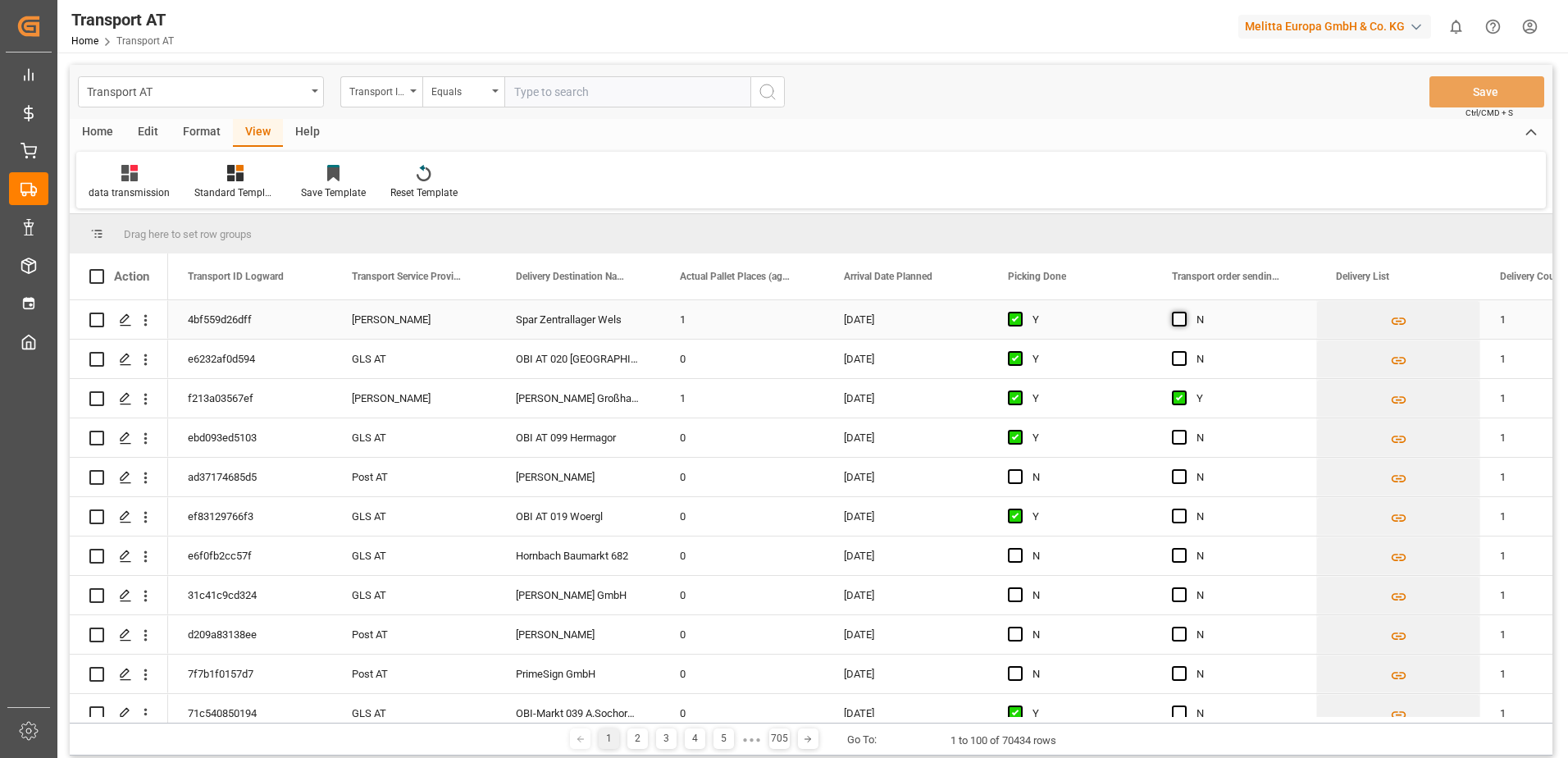
click at [1176, 320] on span "Press SPACE to select this row." at bounding box center [1179, 318] width 14 height 14
click at [1184, 311] on input "Press SPACE to select this row." at bounding box center [1184, 311] width 0 height 0
click at [1486, 89] on button "Save" at bounding box center [1487, 91] width 115 height 31
click at [412, 96] on div "Transport ID Logward" at bounding box center [381, 91] width 82 height 31
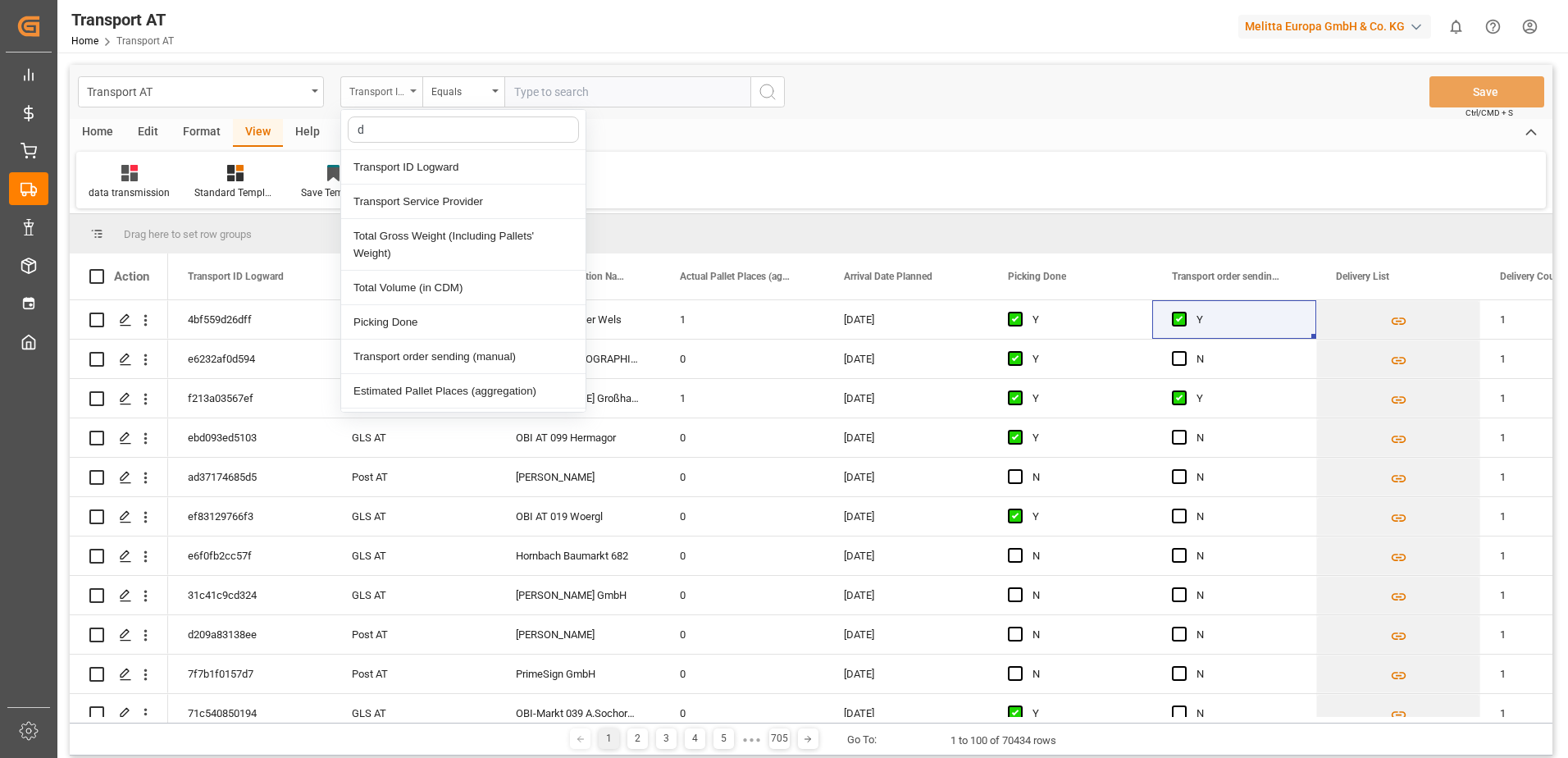
type input "do"
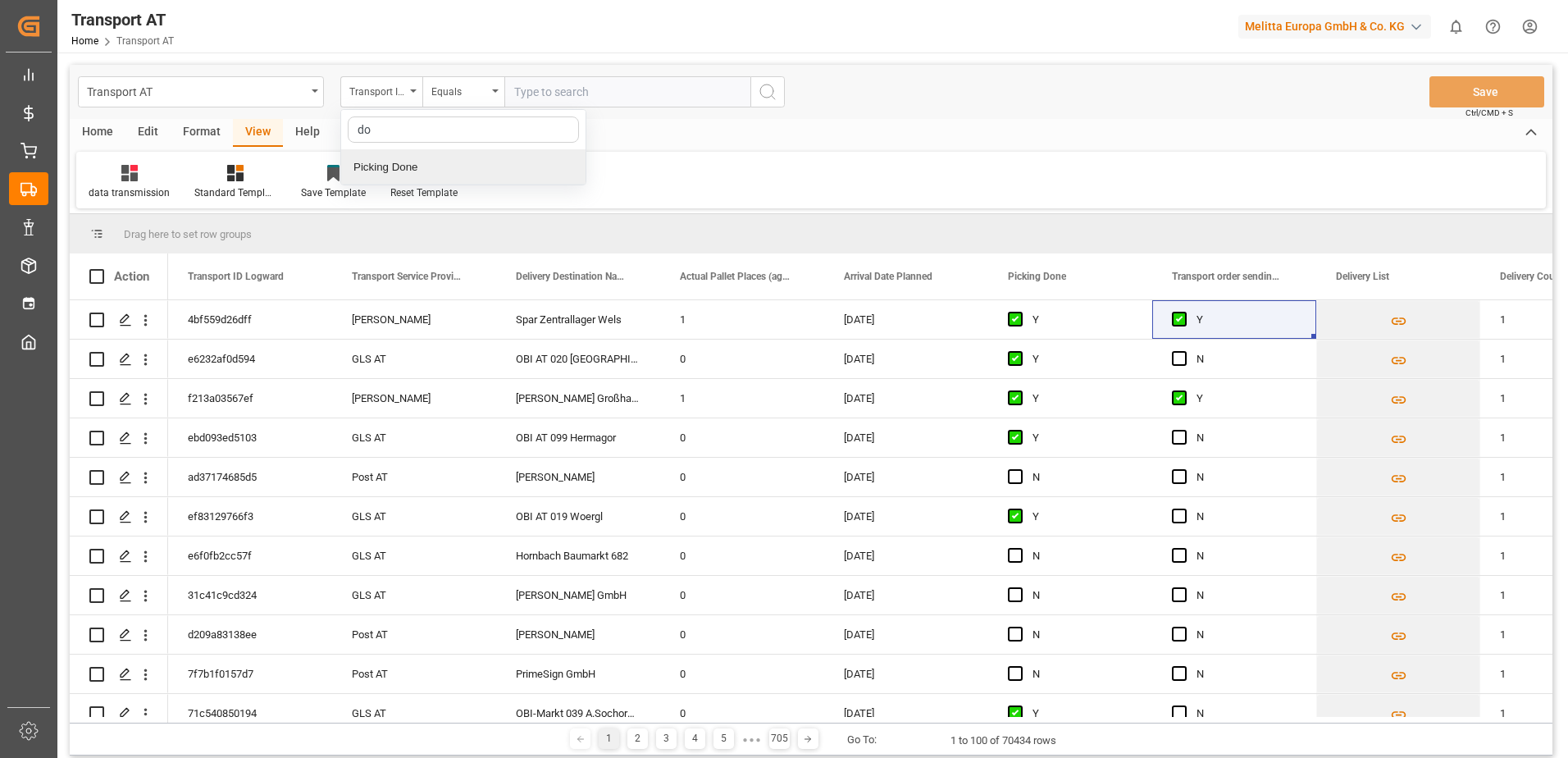
click at [417, 168] on div "Picking Done" at bounding box center [463, 167] width 245 height 35
click at [545, 98] on input "text" at bounding box center [628, 91] width 246 height 31
type input "Y"
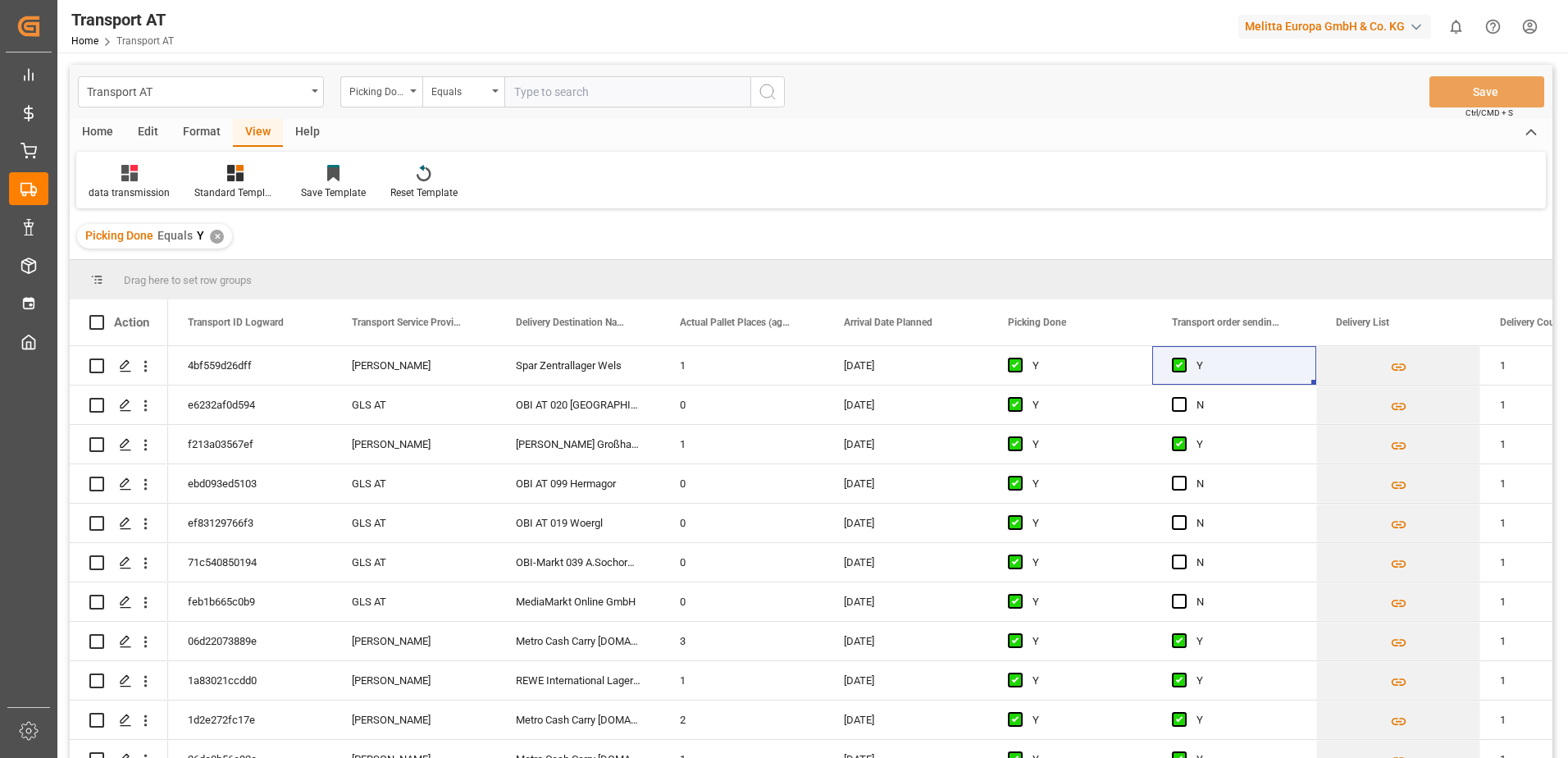
click at [410, 94] on div "Picking Done" at bounding box center [381, 91] width 82 height 31
type input "manu"
click at [417, 160] on div "Transport order sending (manual)" at bounding box center [463, 167] width 245 height 35
click at [539, 90] on input "text" at bounding box center [628, 91] width 246 height 31
type input "N"
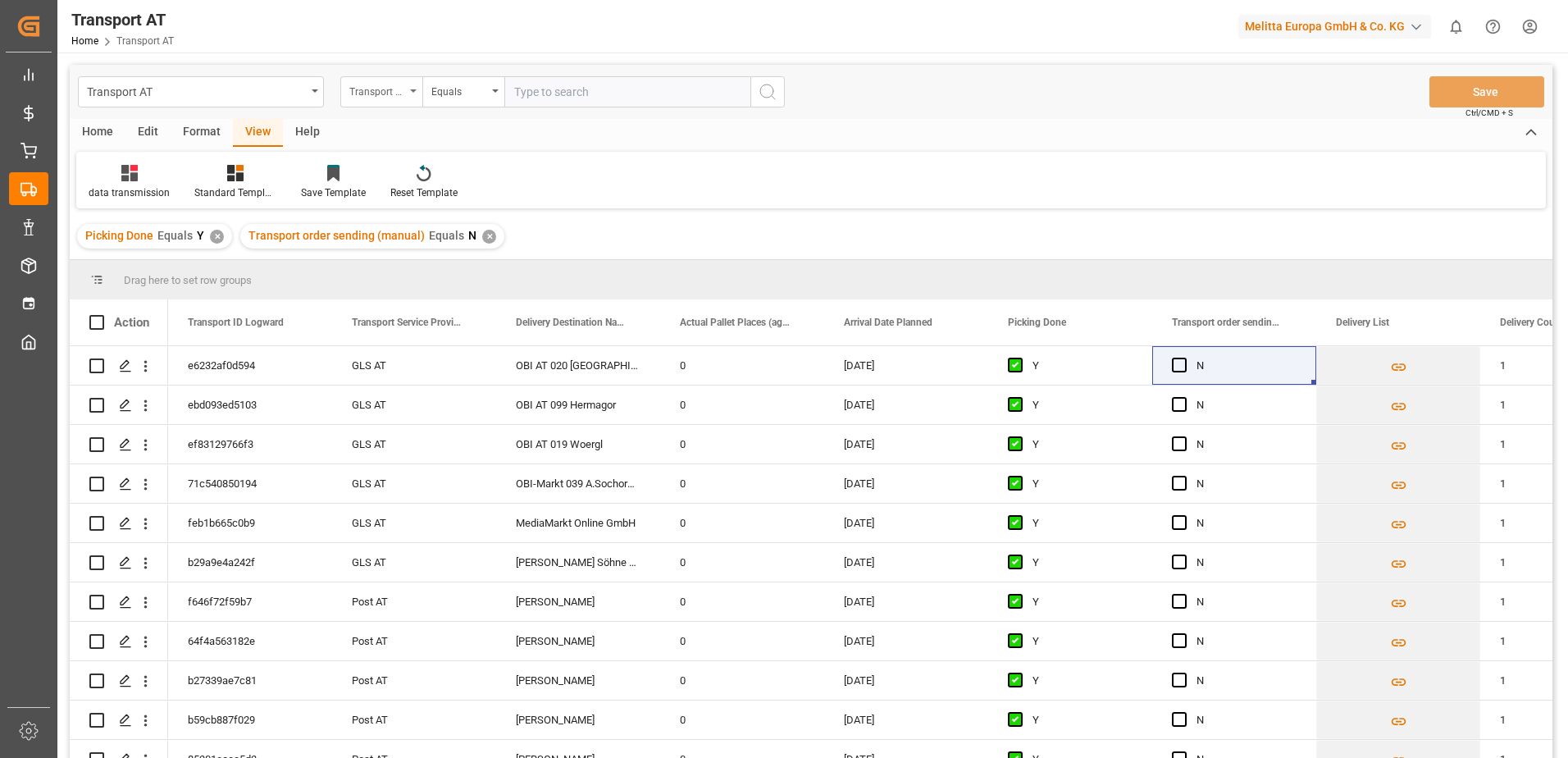
click at [410, 94] on div "Transport order sending (manual)" at bounding box center [381, 91] width 82 height 31
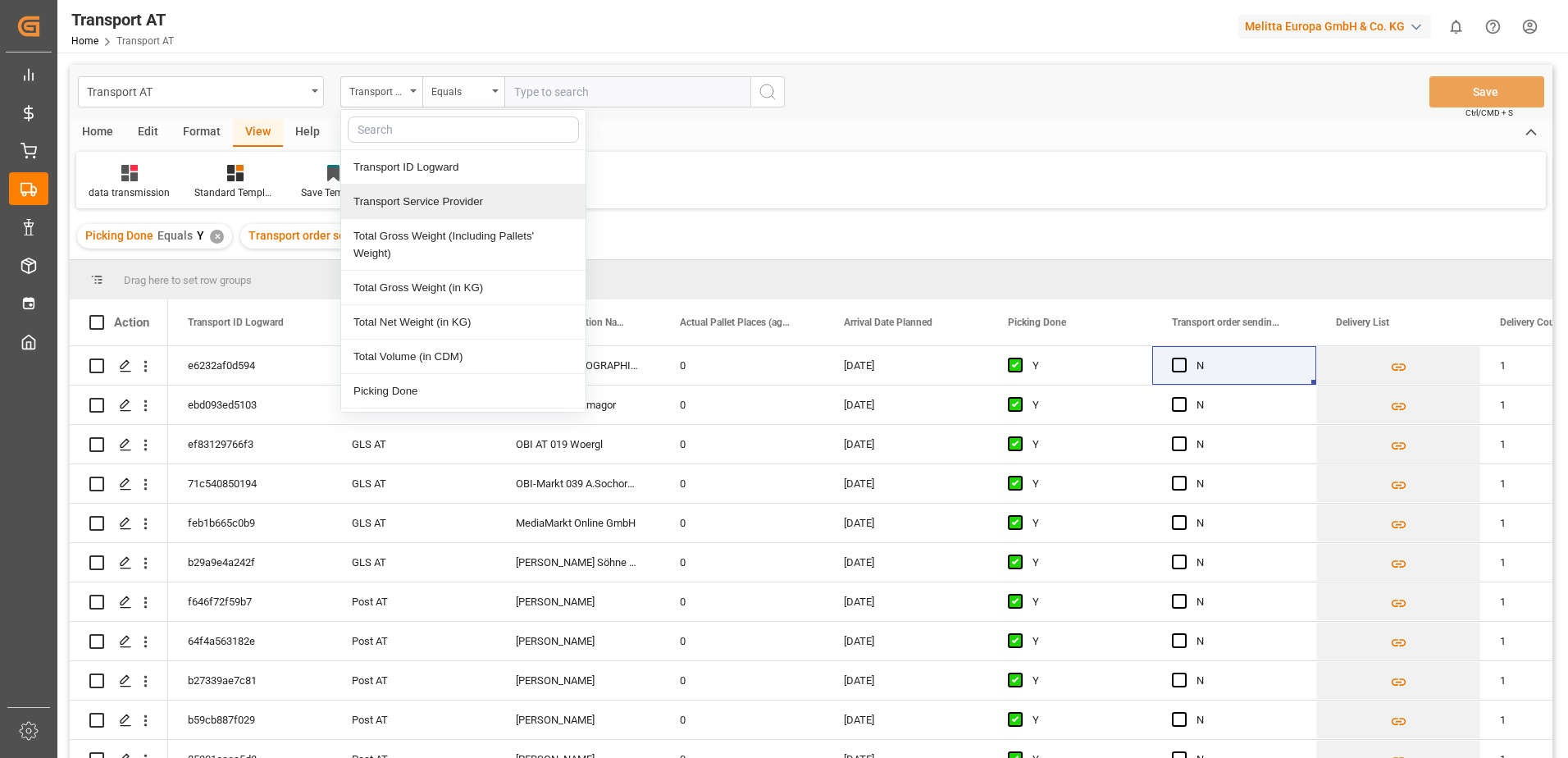
click at [448, 203] on div "Transport Service Provider" at bounding box center [463, 202] width 245 height 35
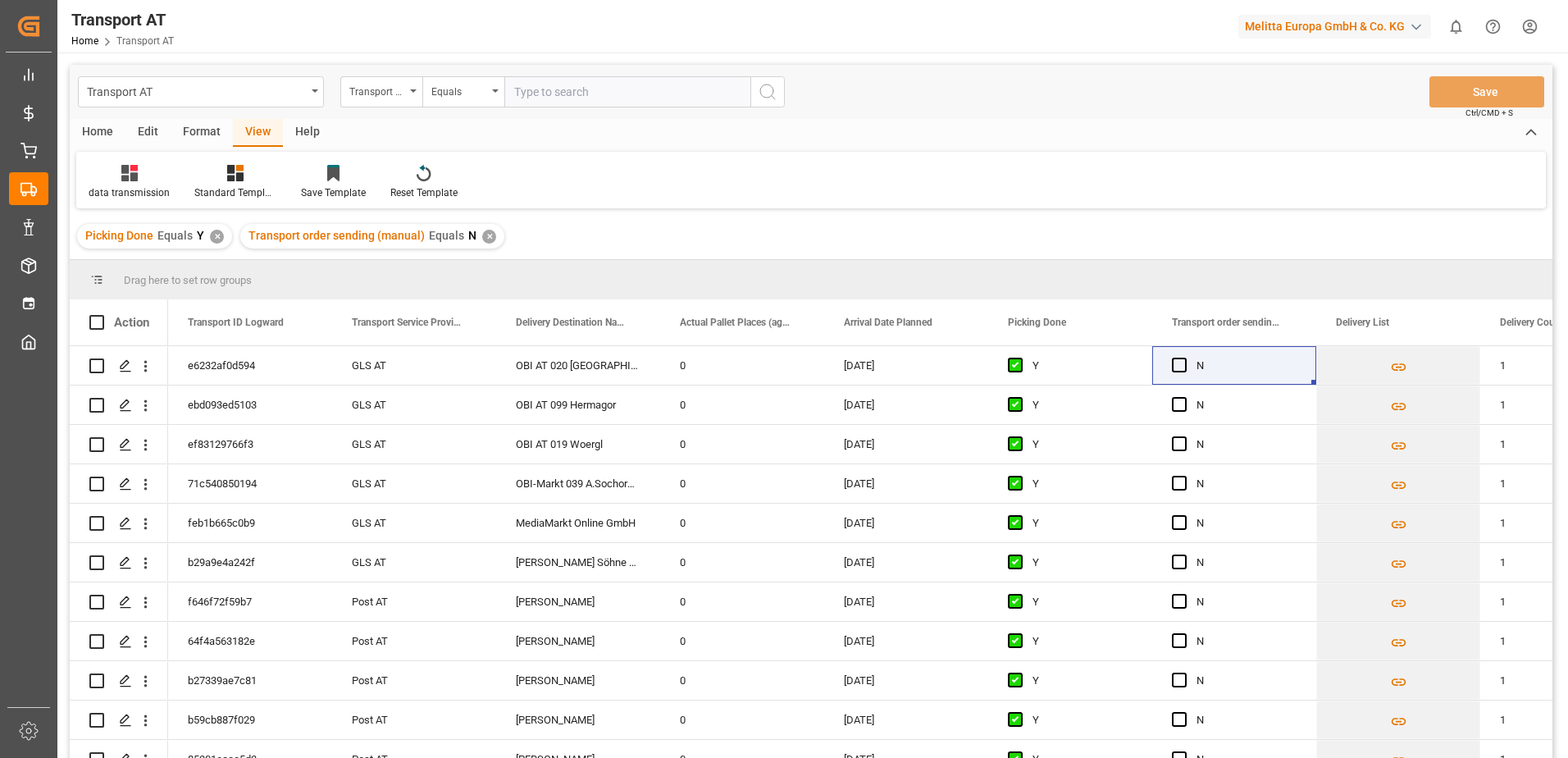
click at [608, 101] on input "text" at bounding box center [628, 91] width 246 height 31
type input "gebr [PERSON_NAME]"
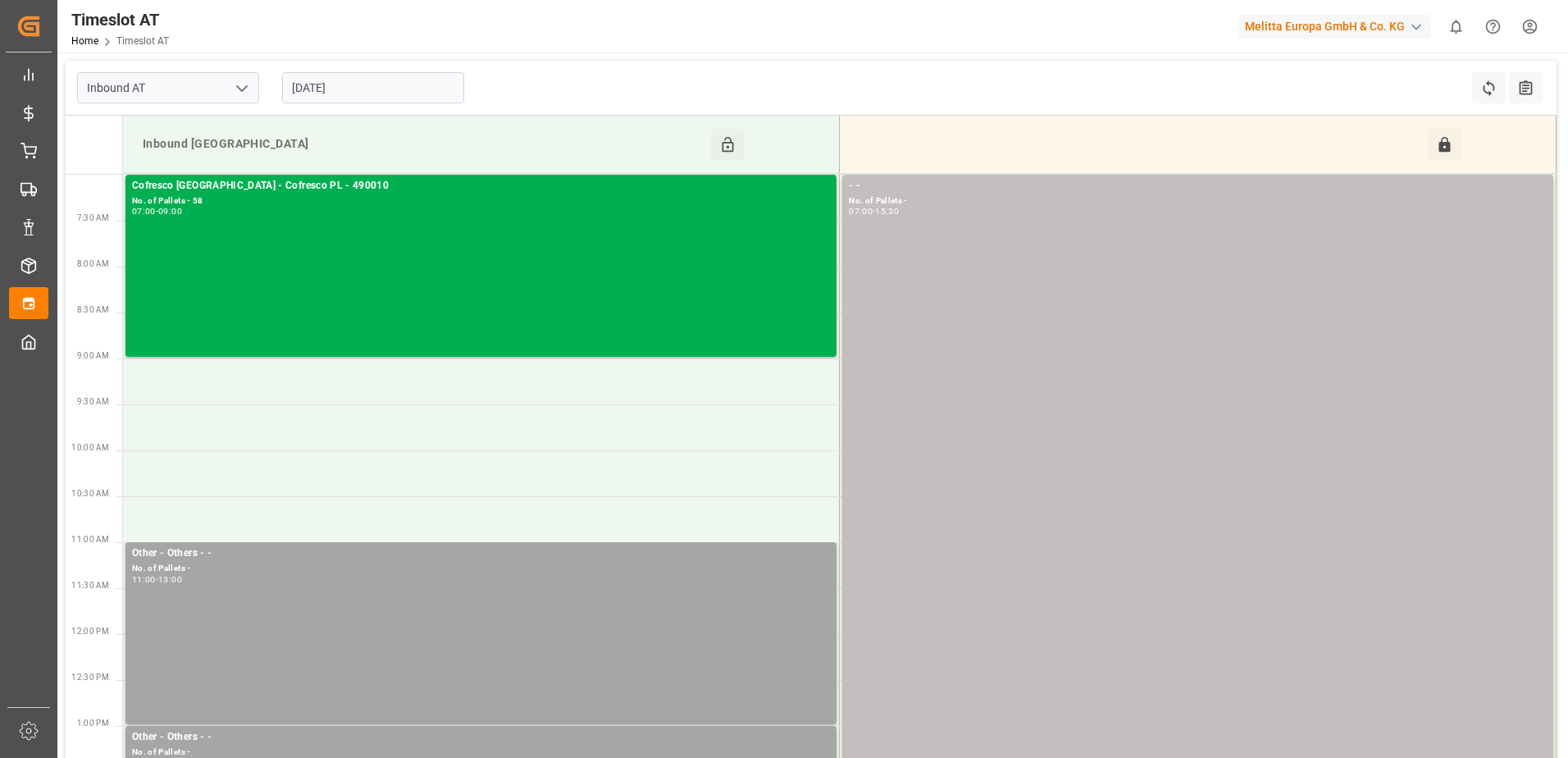
click at [314, 91] on input "[DATE]" at bounding box center [373, 88] width 182 height 31
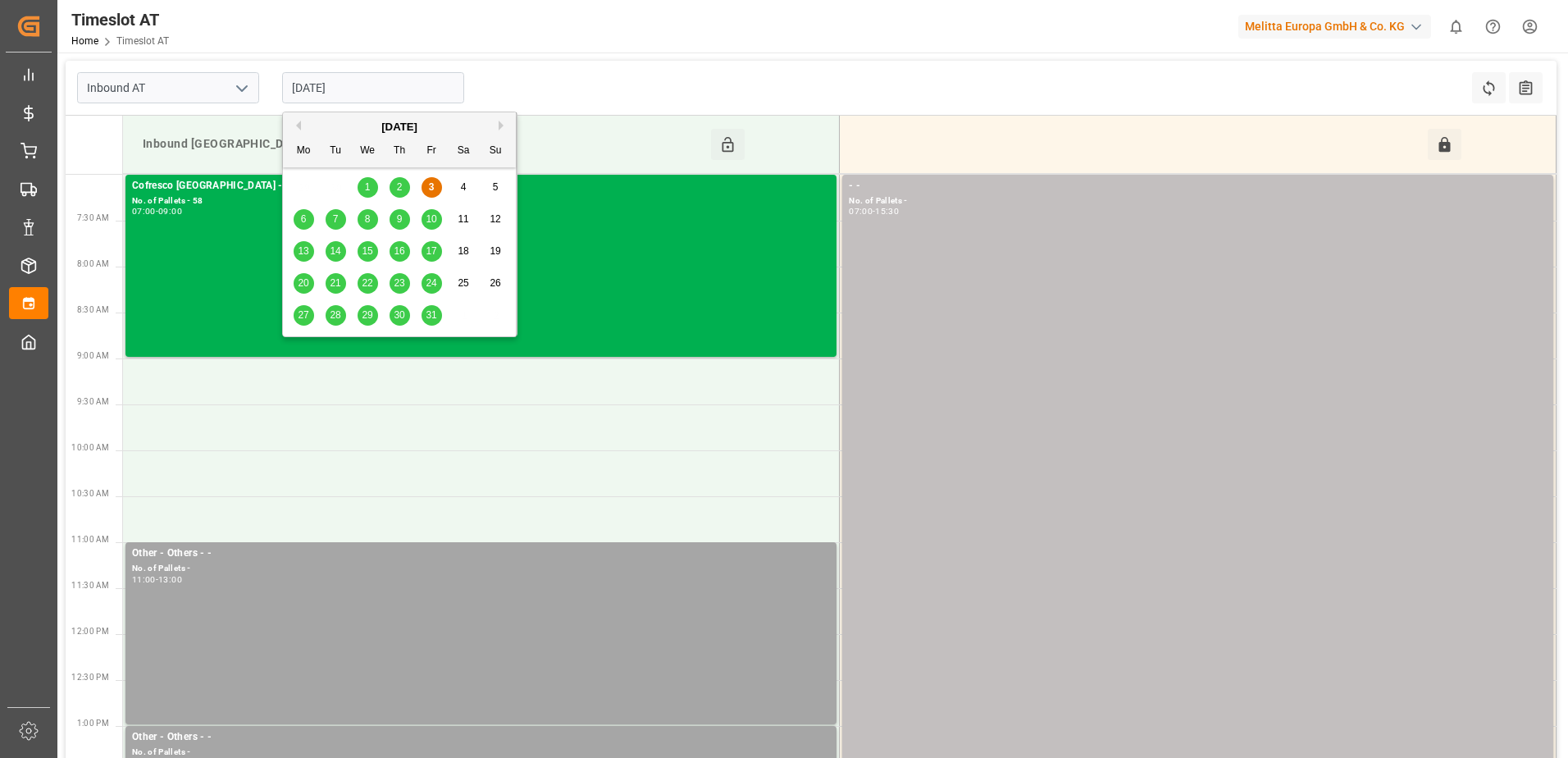
click at [305, 216] on span "6" at bounding box center [304, 219] width 6 height 12
type input "[DATE]"
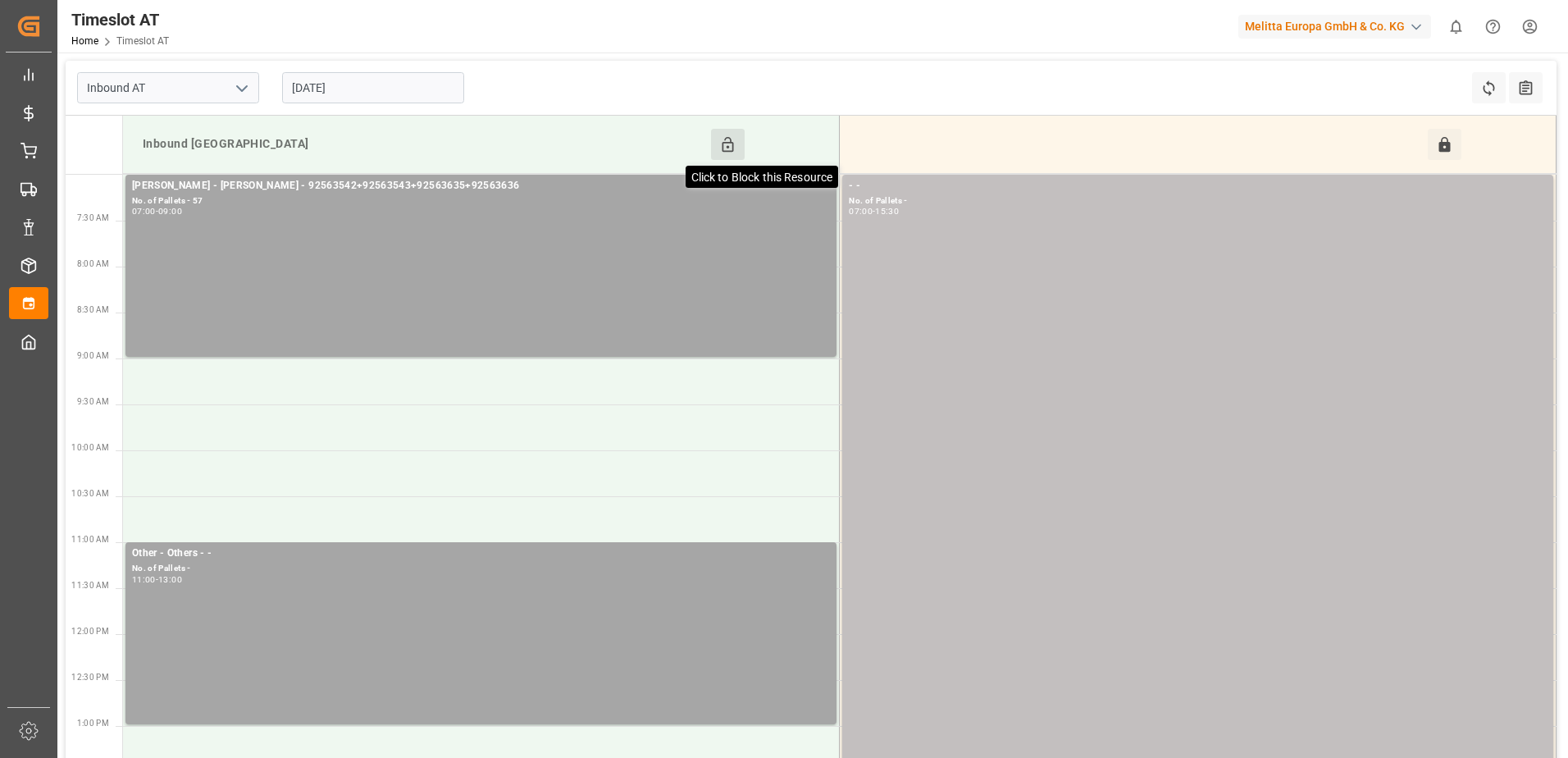
click at [733, 143] on icon at bounding box center [728, 143] width 12 height 14
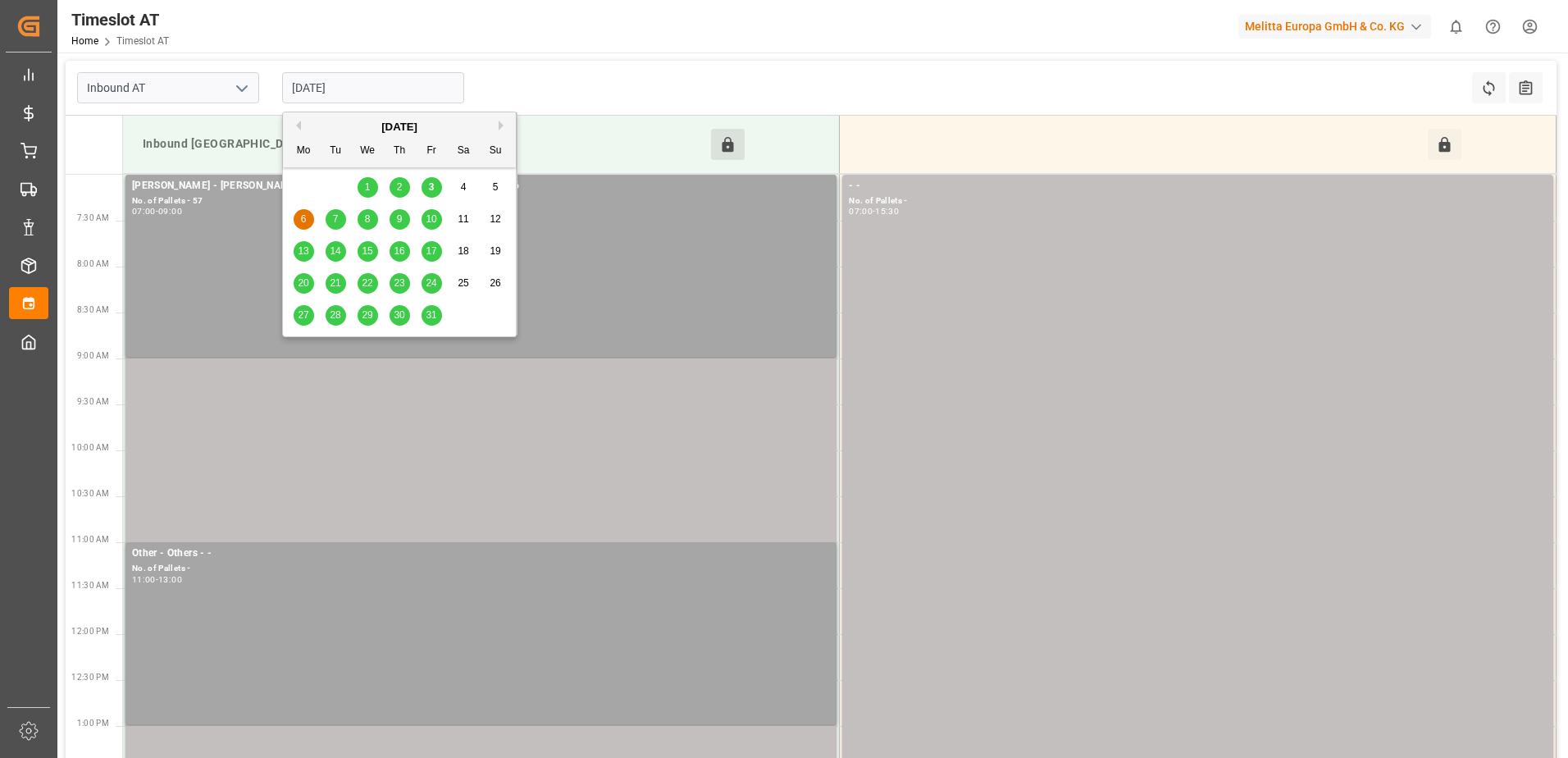
click at [358, 93] on input "[DATE]" at bounding box center [373, 88] width 182 height 31
click at [559, 62] on div "Inbound AT 06-10-2025 Refresh Time Slots All Audits" at bounding box center [811, 88] width 1491 height 55
